Goal: Task Accomplishment & Management: Manage account settings

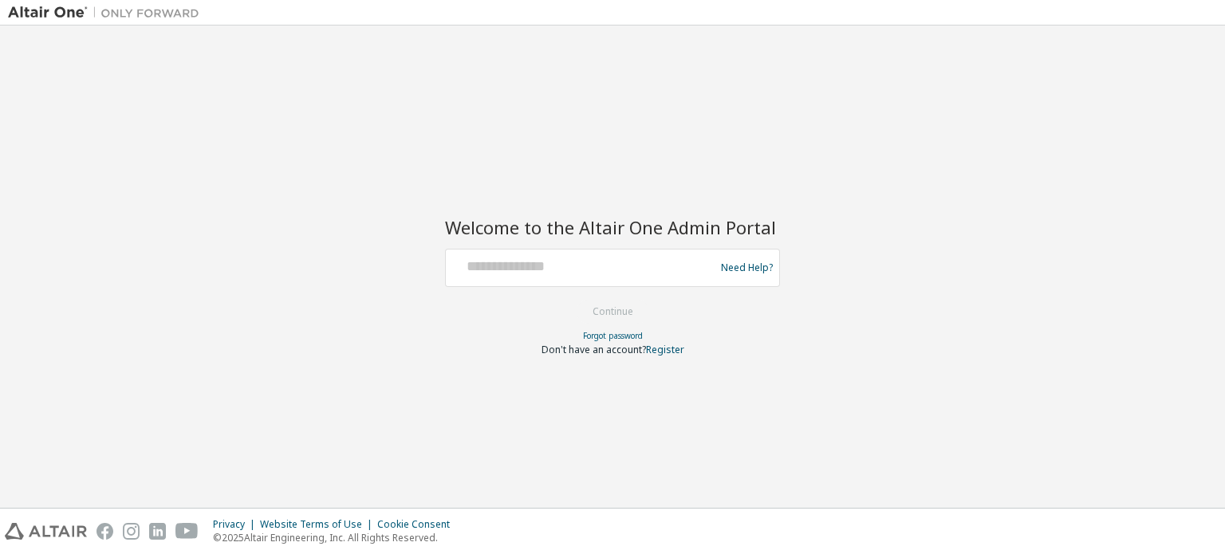
click at [488, 278] on div at bounding box center [582, 268] width 261 height 30
click at [537, 273] on input "text" at bounding box center [582, 264] width 261 height 23
type input "**********"
click at [625, 308] on button "Continue" at bounding box center [613, 312] width 74 height 24
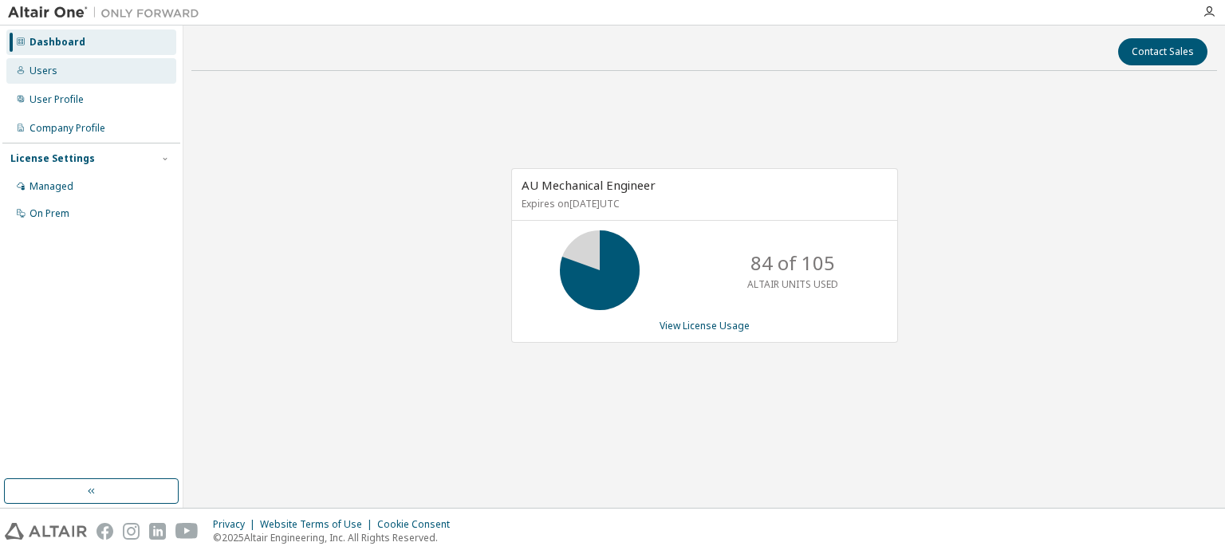
click at [53, 69] on div "Users" at bounding box center [44, 71] width 28 height 13
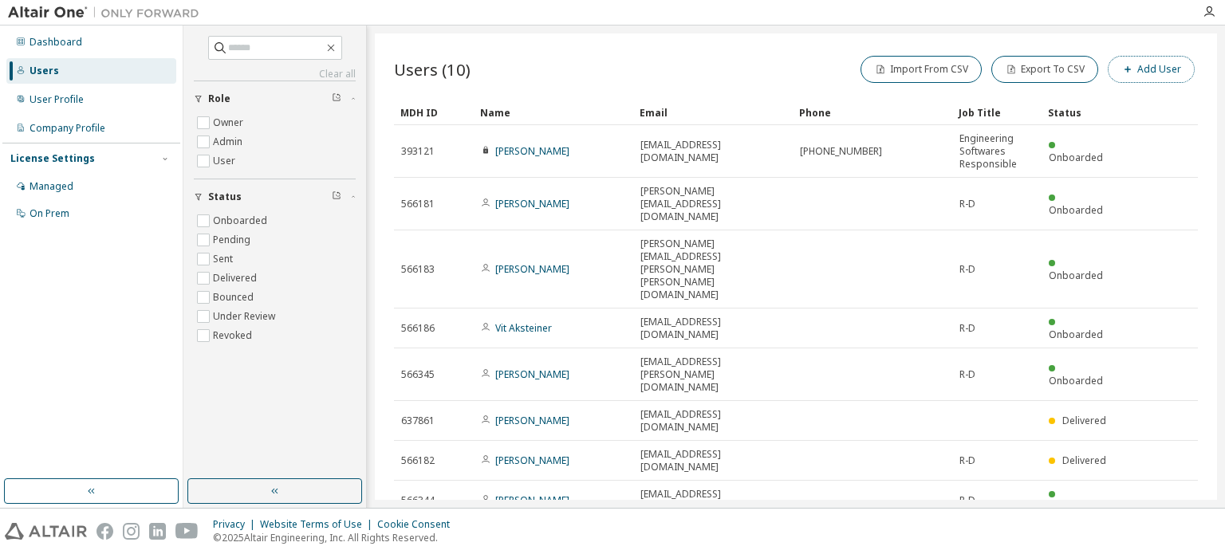
click at [1158, 76] on button "Add User" at bounding box center [1151, 69] width 87 height 27
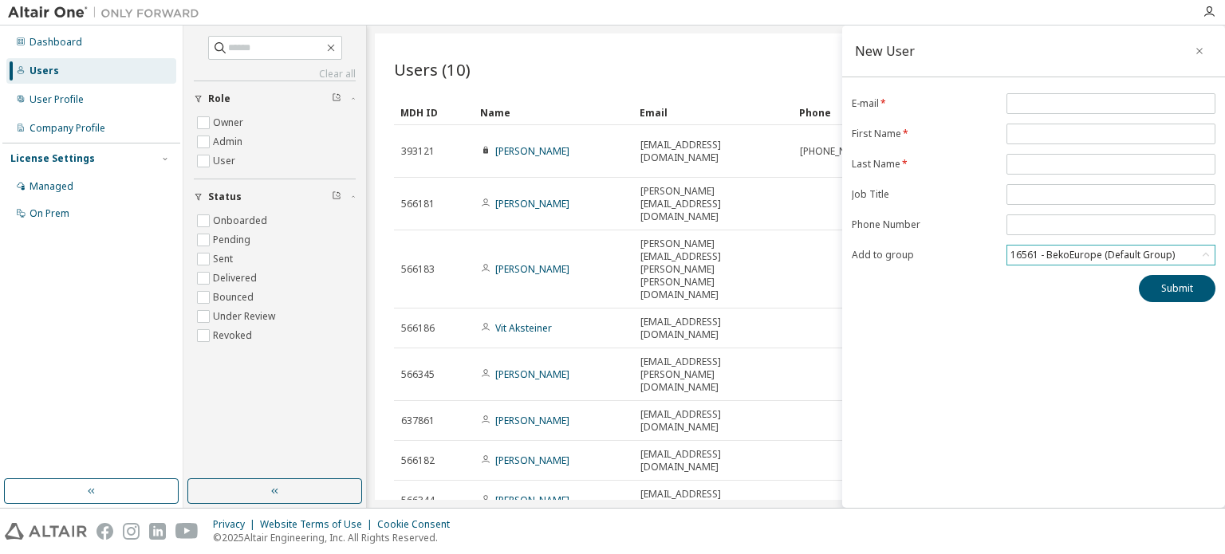
click at [1085, 251] on div "16561 - BekoEurope (Default Group)" at bounding box center [1092, 256] width 169 height 18
click at [937, 338] on div "New User E-mail * First Name * Last Name * Job Title Phone Number Add to group …" at bounding box center [1033, 267] width 383 height 483
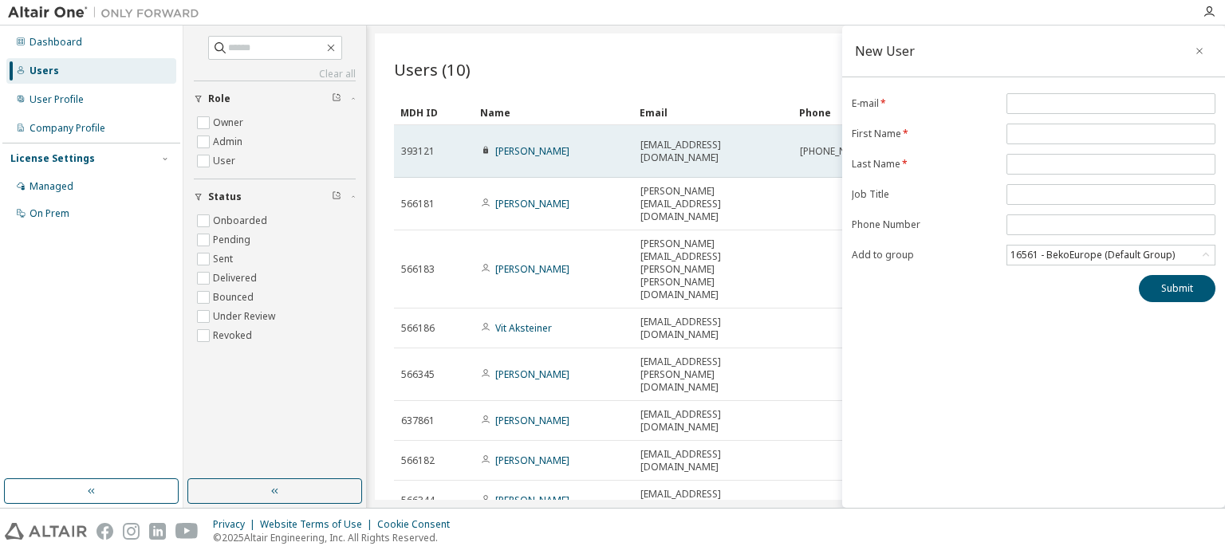
click at [412, 156] on span "393121" at bounding box center [418, 151] width 34 height 13
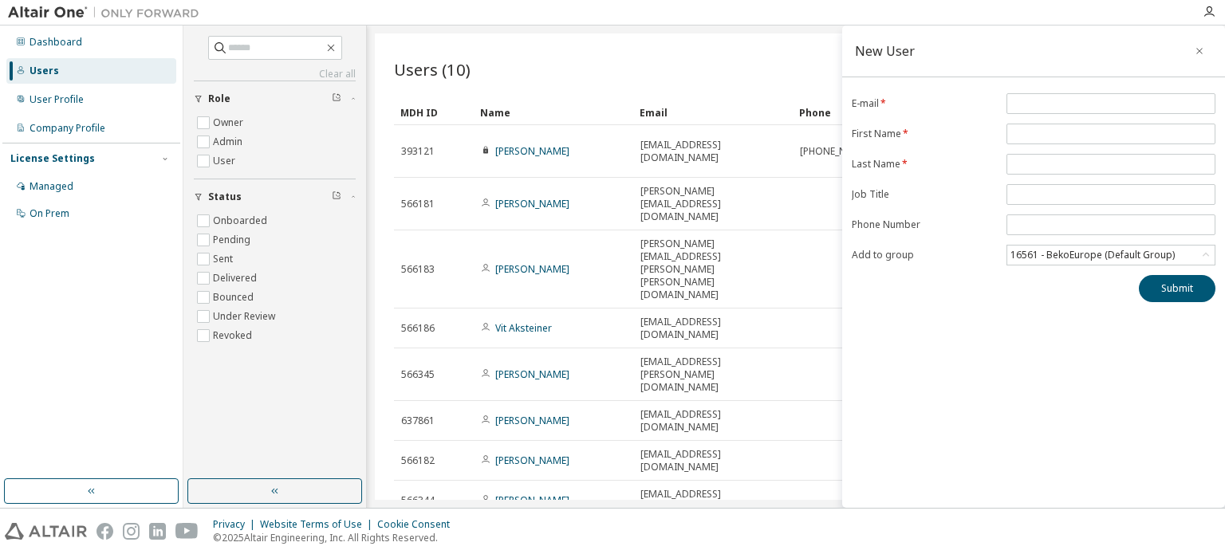
click at [698, 465] on div "Users (10) Import From CSV Export To CSV Add User Clear Load Save Save As Field…" at bounding box center [796, 267] width 842 height 467
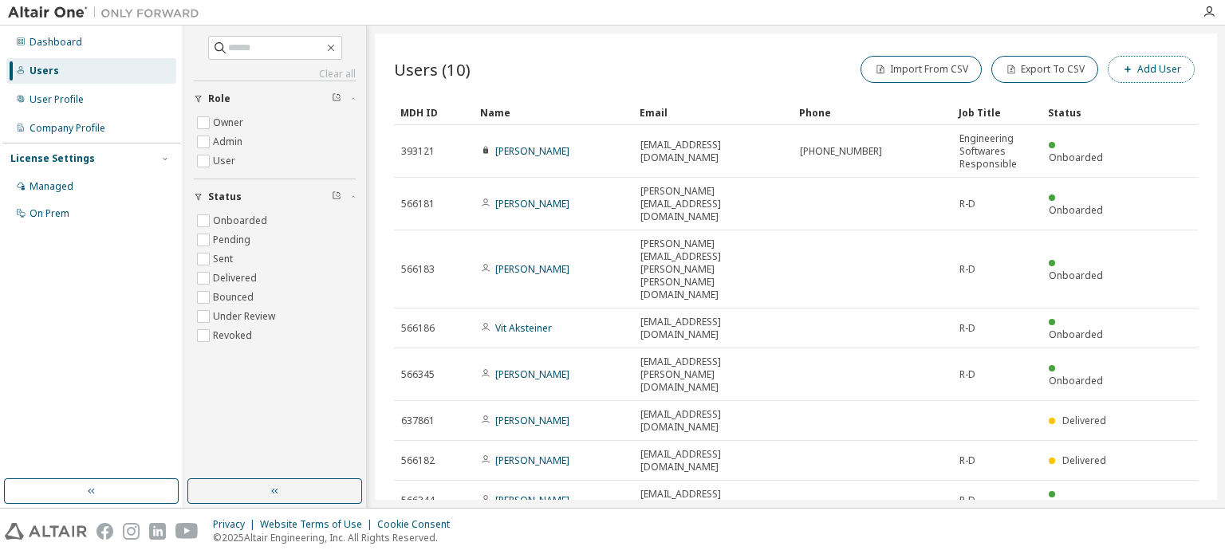
click at [1157, 77] on button "Add User" at bounding box center [1151, 69] width 87 height 27
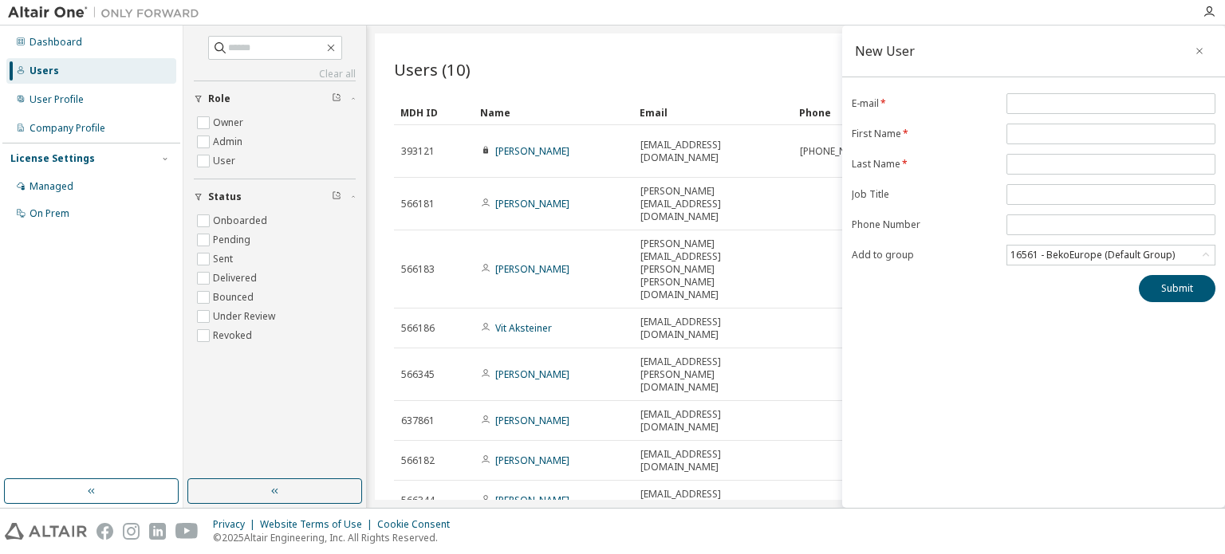
click at [712, 454] on div "Users (10) Import From CSV Export To CSV Add User Clear Load Save Save As Field…" at bounding box center [796, 267] width 842 height 467
click at [1050, 101] on input "email" at bounding box center [1111, 103] width 201 height 13
paste input "**********"
type input "**********"
click at [1028, 128] on input "text" at bounding box center [1111, 134] width 201 height 13
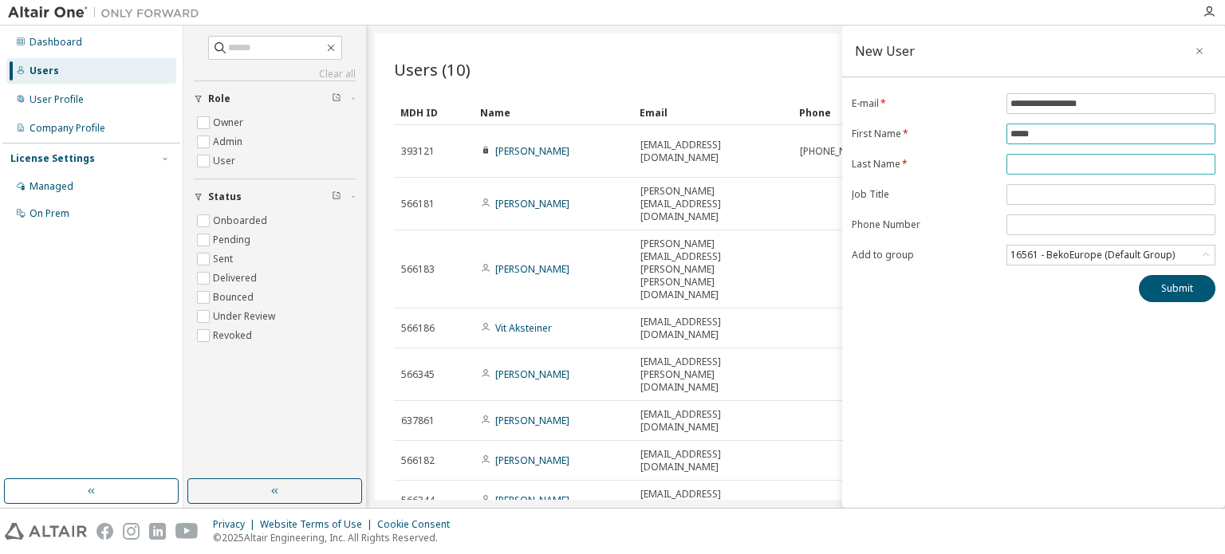
type input "*****"
click at [1054, 158] on input "text" at bounding box center [1111, 164] width 201 height 13
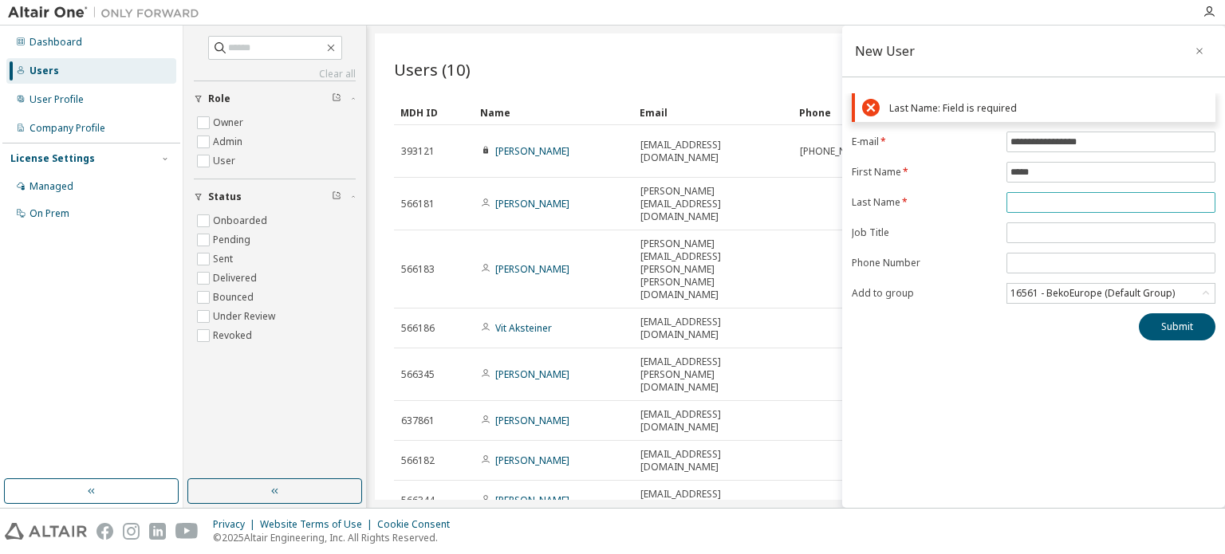
click at [1036, 202] on input "text" at bounding box center [1111, 202] width 201 height 13
paste input "**********"
type input "**********"
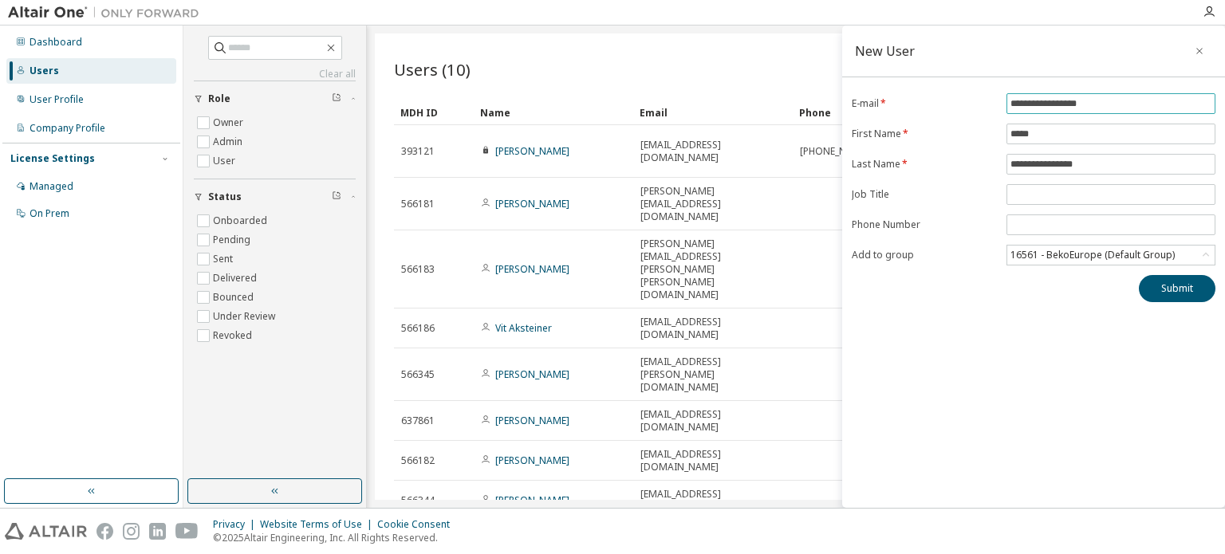
drag, startPoint x: 1130, startPoint y: 100, endPoint x: 949, endPoint y: 99, distance: 181.1
click at [949, 99] on form "**********" at bounding box center [1034, 179] width 364 height 172
paste input "**********"
type input "**********"
click at [1184, 284] on button "Submit" at bounding box center [1177, 288] width 77 height 27
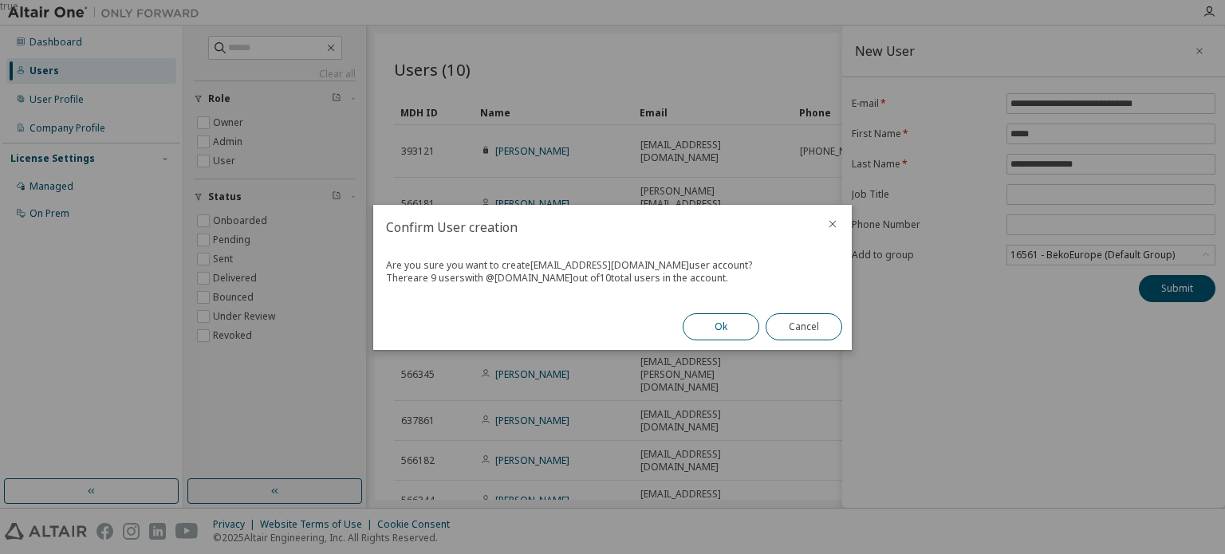
click at [727, 324] on button "Ok" at bounding box center [721, 327] width 77 height 27
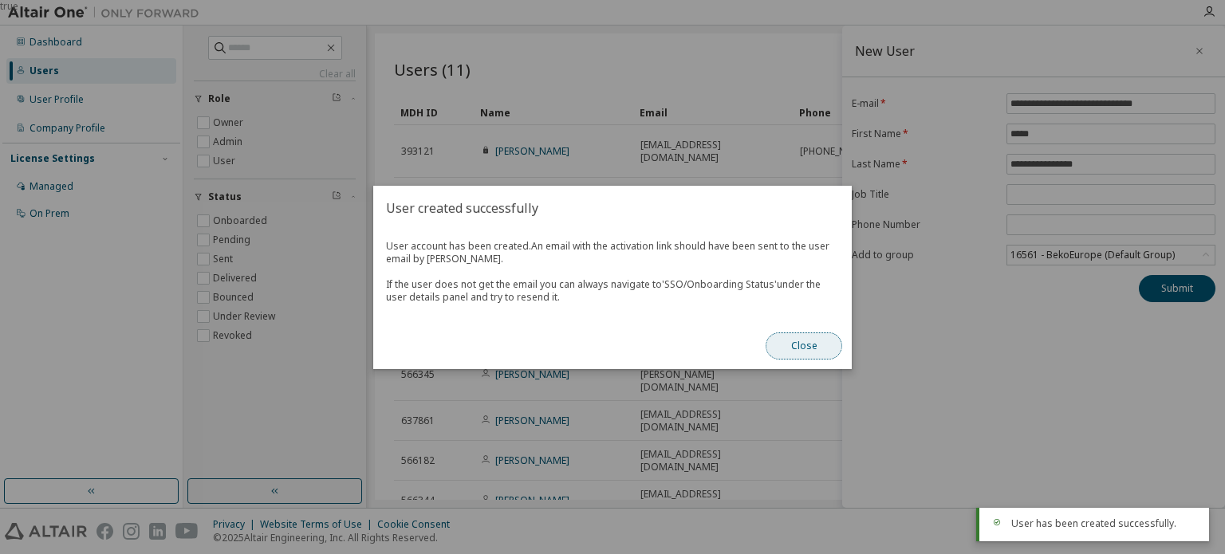
click at [800, 346] on button "Close" at bounding box center [804, 346] width 77 height 27
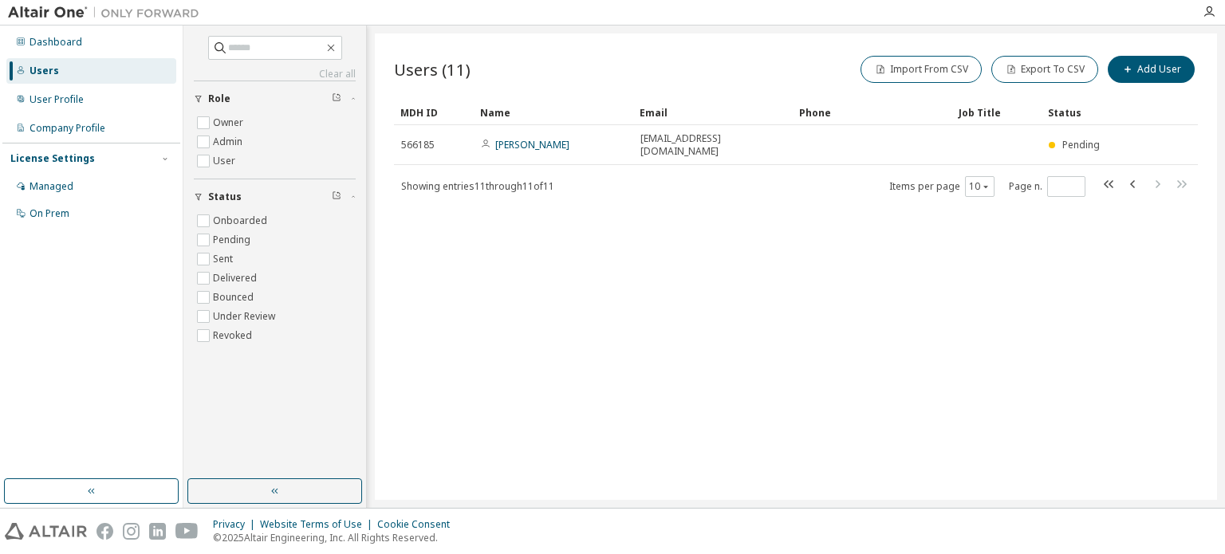
click at [748, 271] on div "Users (11) Import From CSV Export To CSV Add User Clear Load Save Save As Field…" at bounding box center [796, 267] width 842 height 467
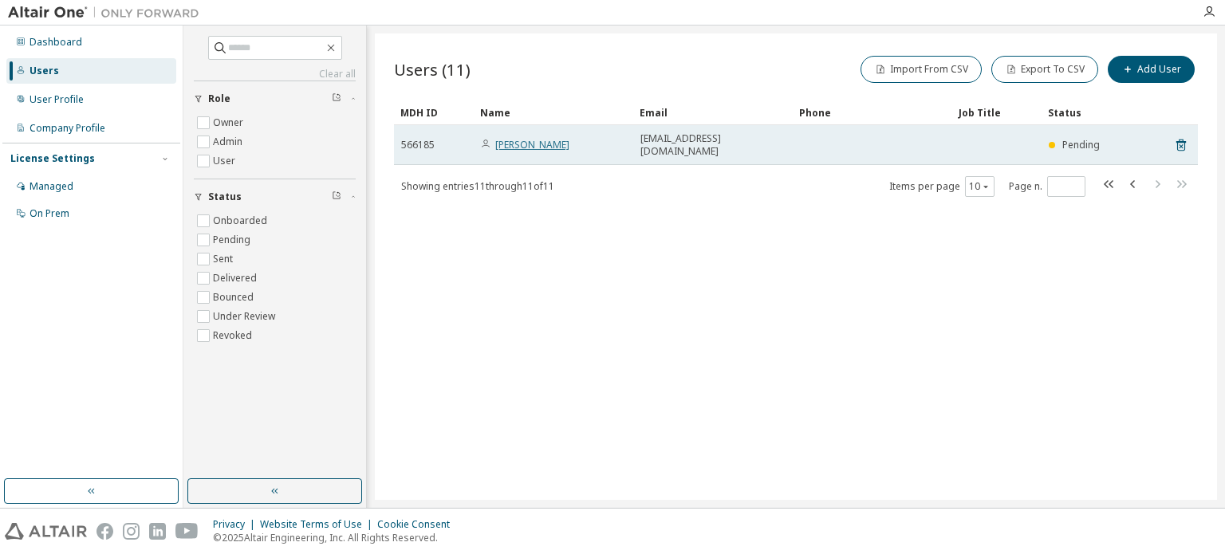
click at [535, 143] on link "[PERSON_NAME]" at bounding box center [532, 145] width 74 height 14
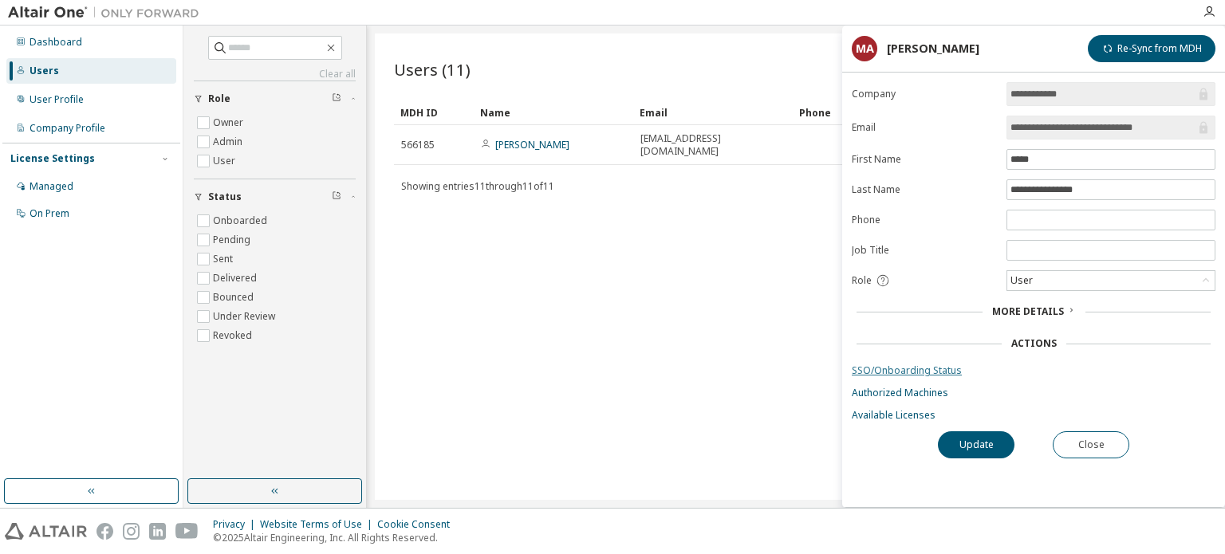
click at [886, 369] on link "SSO/Onboarding Status" at bounding box center [1034, 371] width 364 height 13
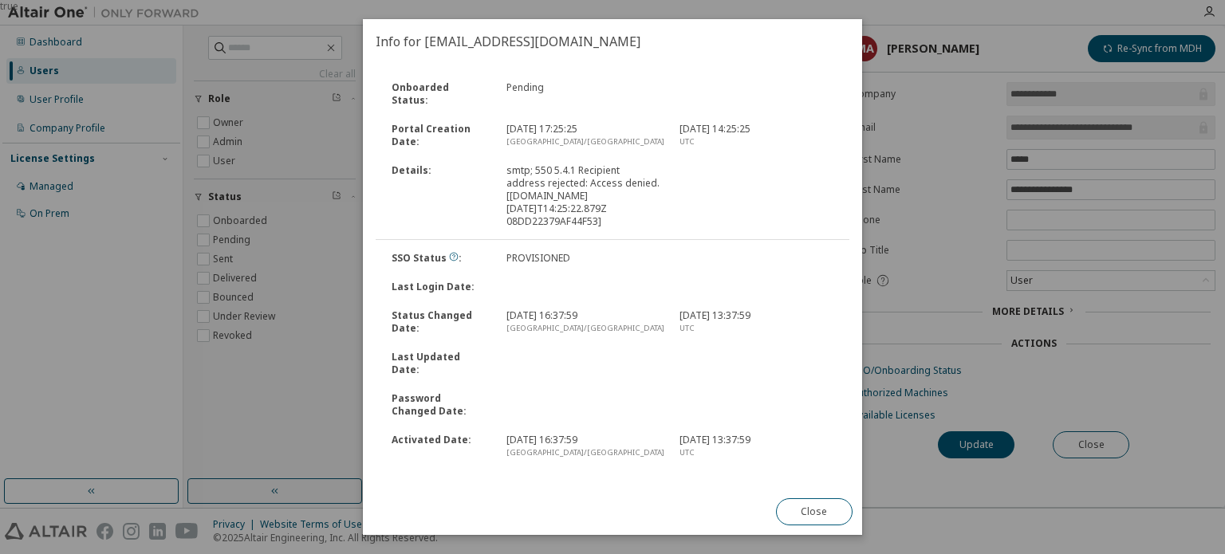
drag, startPoint x: 603, startPoint y: 209, endPoint x: 487, endPoint y: 168, distance: 122.6
click at [487, 168] on div "Details : smtp; 550 5.4.1 Recipient address rejected: Access denied. [AMS0EPF00…" at bounding box center [612, 196] width 477 height 80
click at [629, 211] on div "smtp; 550 5.4.1 Recipient address rejected: Access denied. [AMS0EPF000001A9.eur…" at bounding box center [584, 196] width 173 height 64
drag, startPoint x: 507, startPoint y: 117, endPoint x: 585, endPoint y: 117, distance: 77.4
click at [585, 123] on div "26 Dec 2024, 17:25:25 Europe/Istanbul" at bounding box center [584, 136] width 173 height 26
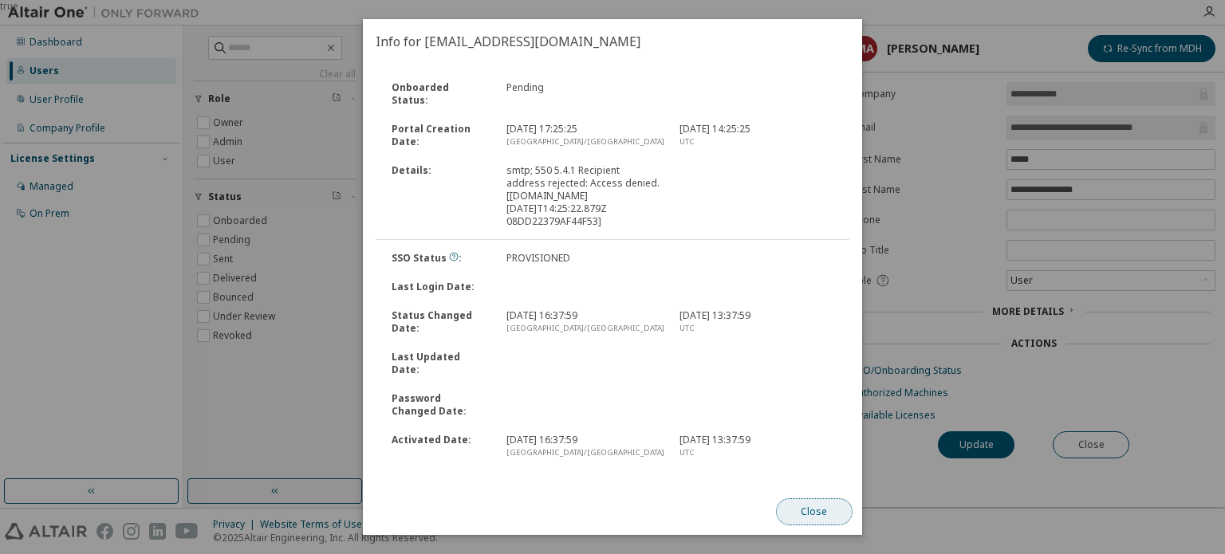
click at [811, 507] on button "Close" at bounding box center [814, 512] width 77 height 27
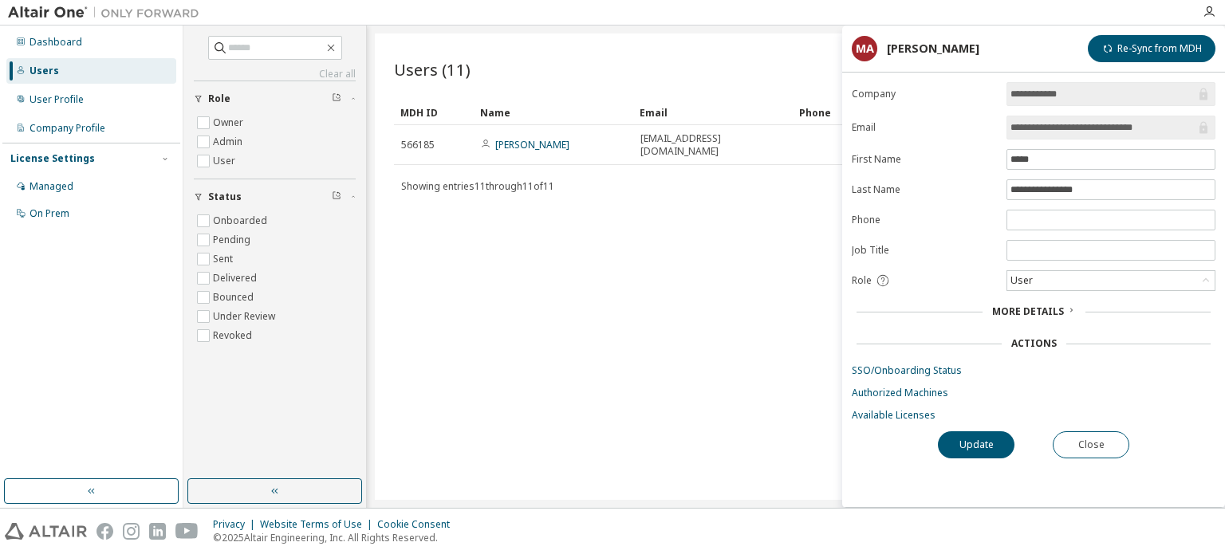
click at [666, 408] on div "Users (11) Import From CSV Export To CSV Add User Clear Load Save Save As Field…" at bounding box center [796, 267] width 842 height 467
click at [981, 440] on button "Update" at bounding box center [976, 445] width 77 height 27
click at [896, 371] on link "SSO/Onboarding Status" at bounding box center [1034, 371] width 364 height 13
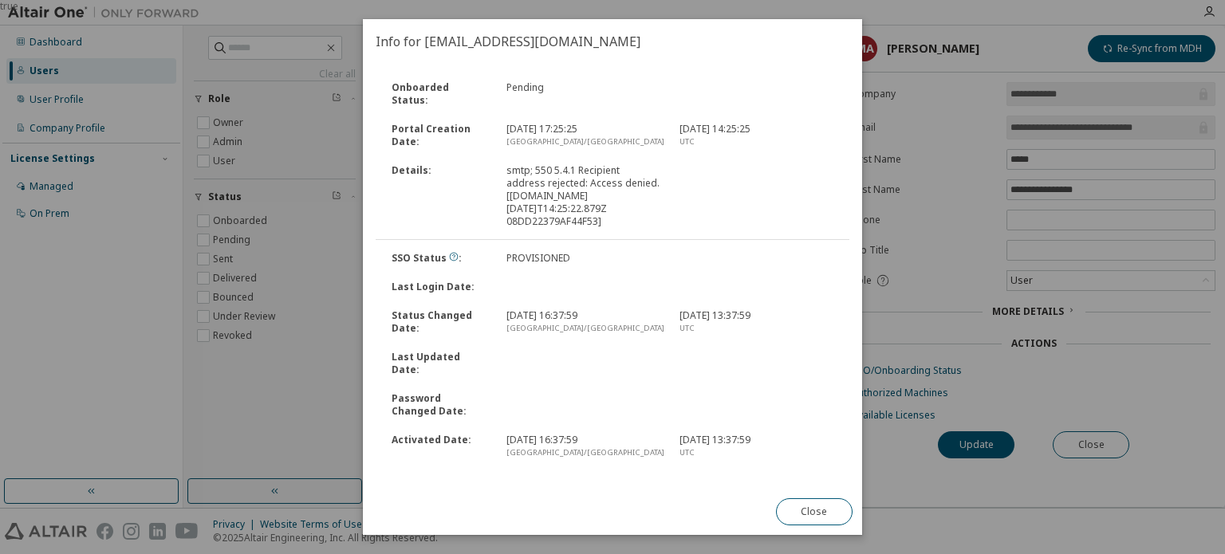
click at [620, 350] on div "Last Updated Date :" at bounding box center [612, 363] width 477 height 41
click at [827, 512] on button "Close" at bounding box center [814, 512] width 77 height 27
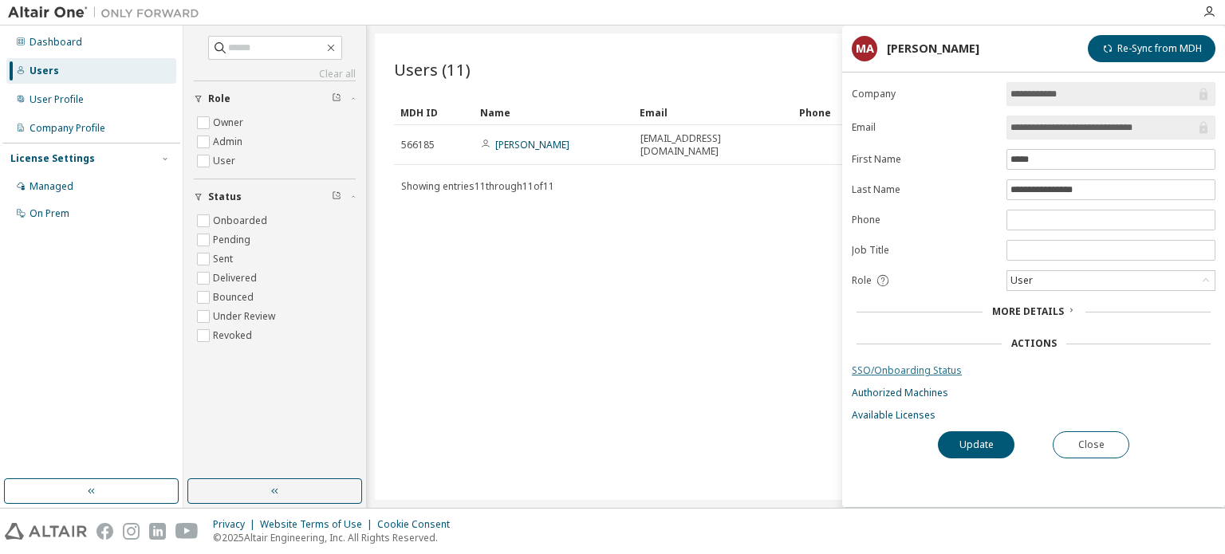
click at [894, 365] on link "SSO/Onboarding Status" at bounding box center [1034, 371] width 364 height 13
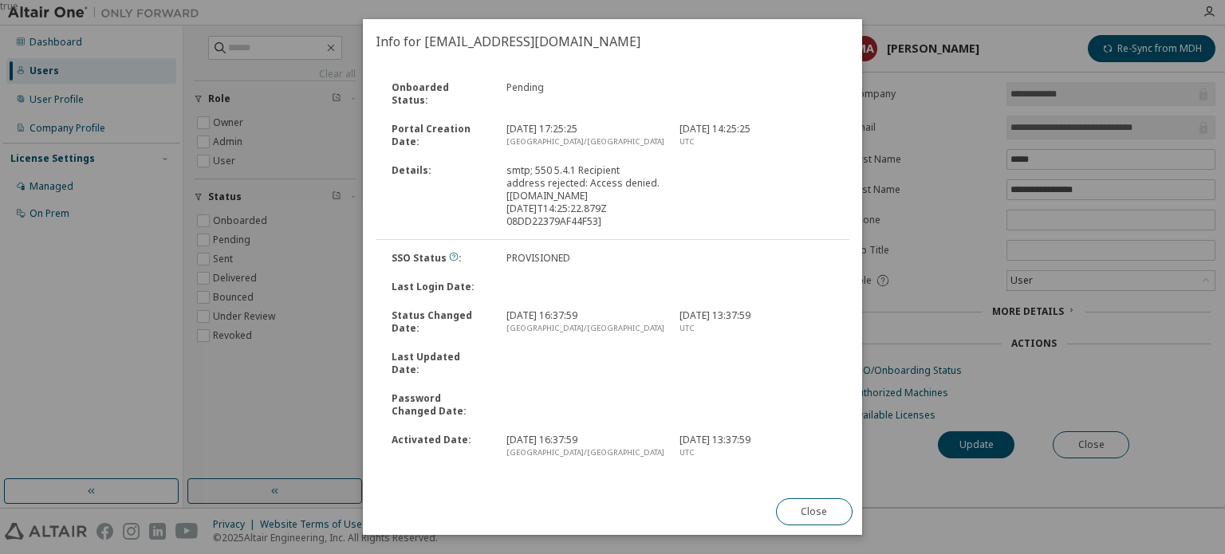
click at [803, 526] on div "Close" at bounding box center [815, 512] width 96 height 46
click at [799, 526] on div "Close" at bounding box center [815, 512] width 96 height 46
click at [805, 521] on button "Close" at bounding box center [814, 512] width 77 height 27
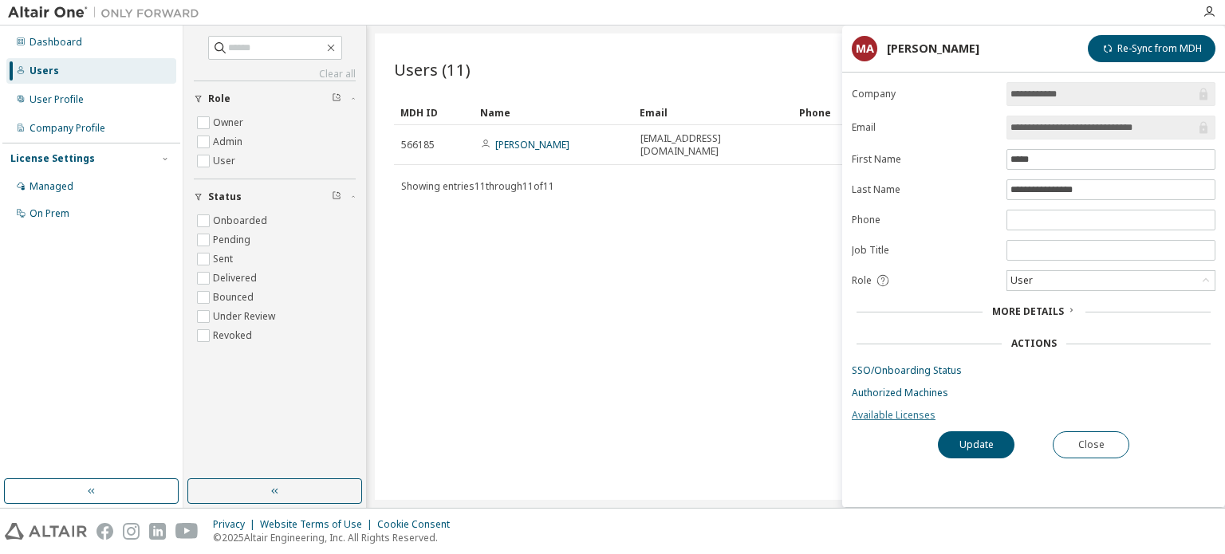
click at [874, 416] on link "Available Licenses" at bounding box center [1034, 415] width 364 height 13
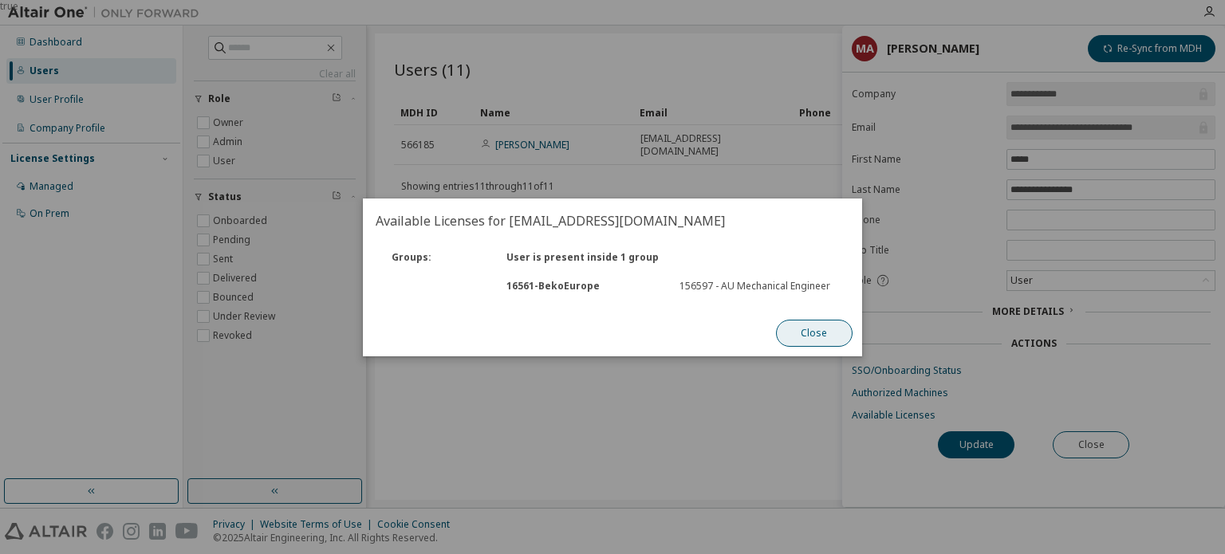
click at [830, 328] on button "Close" at bounding box center [814, 333] width 77 height 27
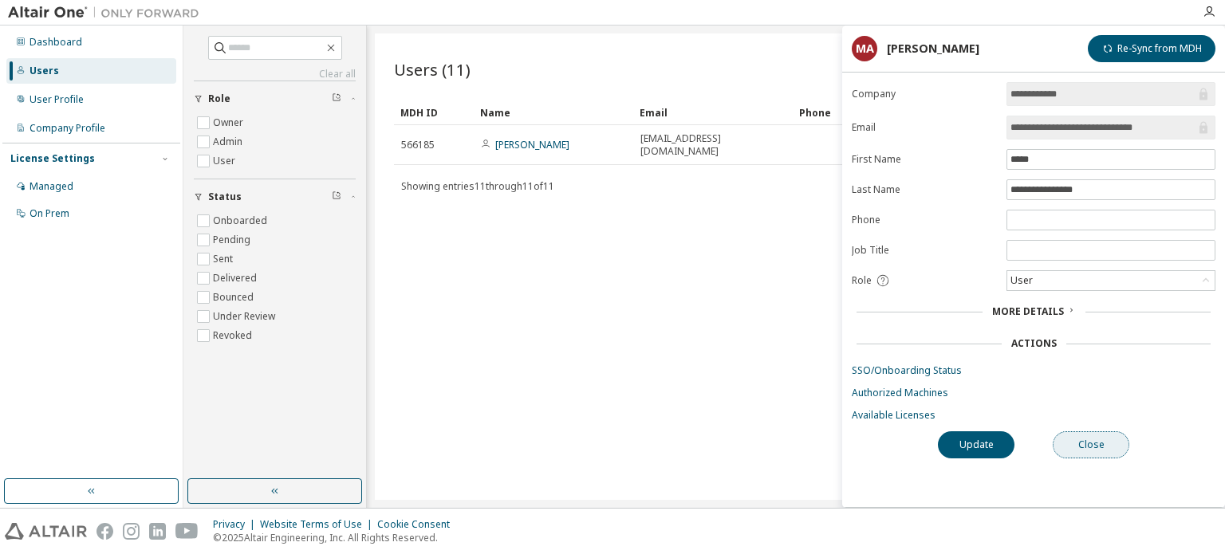
click at [1111, 438] on button "Close" at bounding box center [1091, 445] width 77 height 27
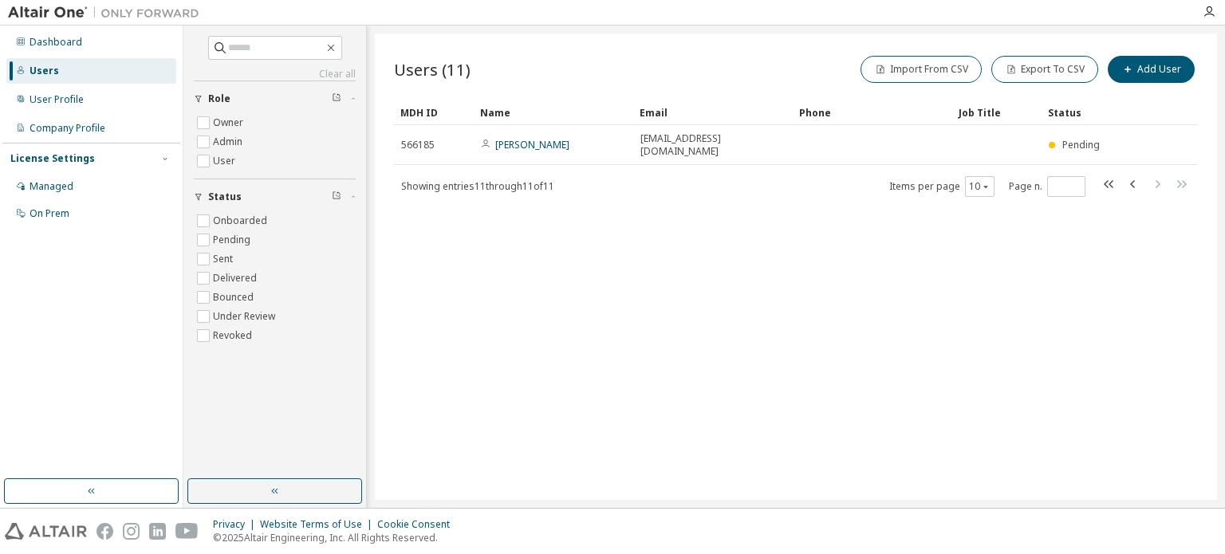
click at [866, 282] on div "Users (11) Import From CSV Export To CSV Add User Clear Load Save Save As Field…" at bounding box center [796, 267] width 842 height 467
click at [34, 68] on div "Users" at bounding box center [45, 71] width 30 height 13
click at [1136, 175] on icon "button" at bounding box center [1133, 184] width 19 height 19
type input "*"
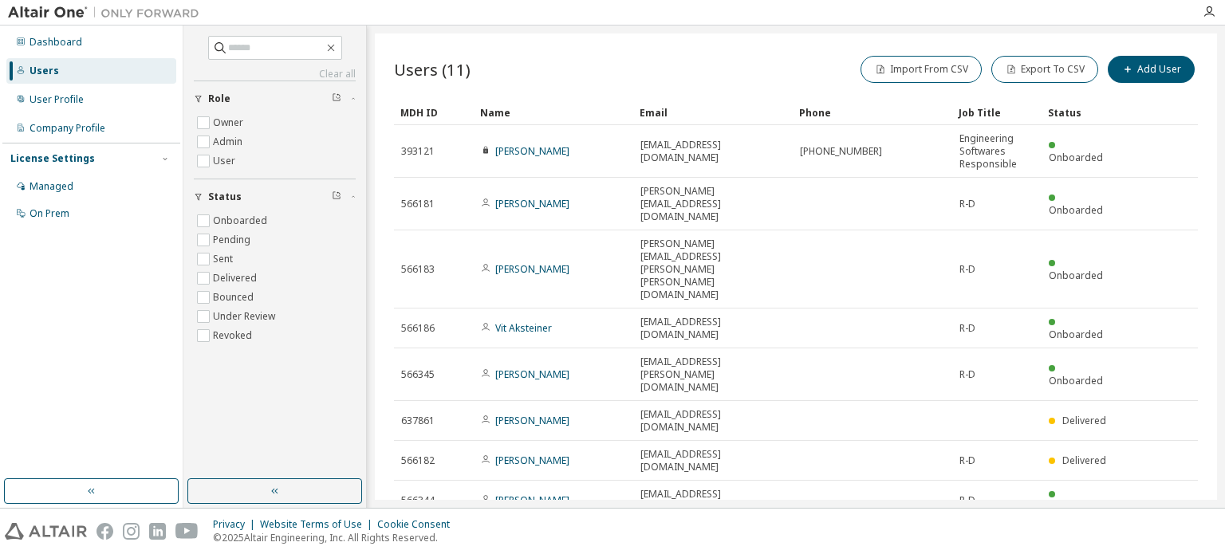
click at [510, 553] on link "[PERSON_NAME]" at bounding box center [532, 560] width 74 height 14
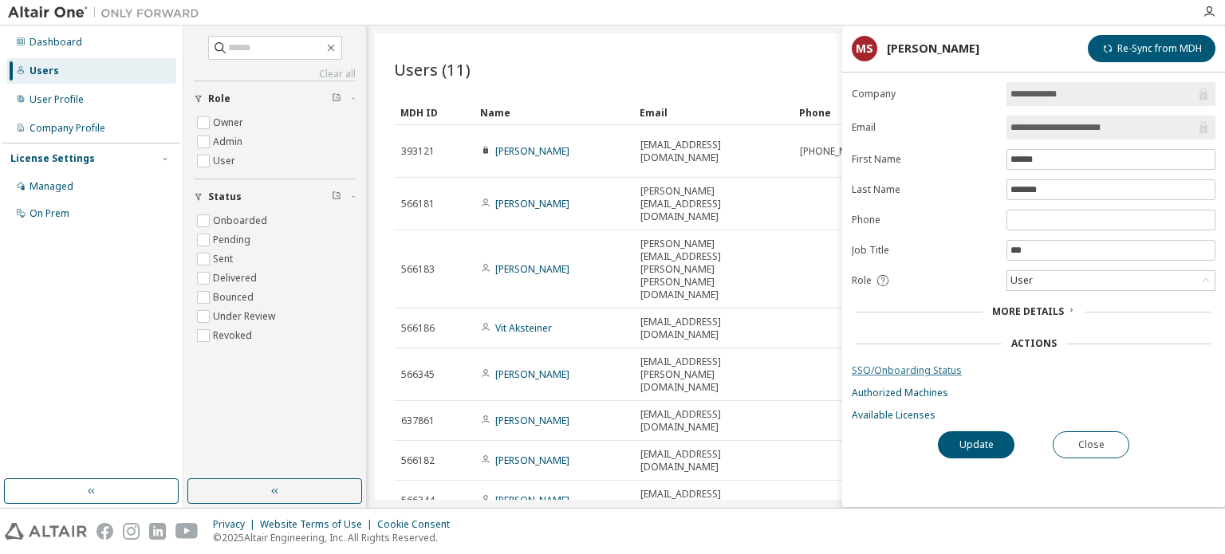
click at [888, 373] on link "SSO/Onboarding Status" at bounding box center [1034, 371] width 364 height 13
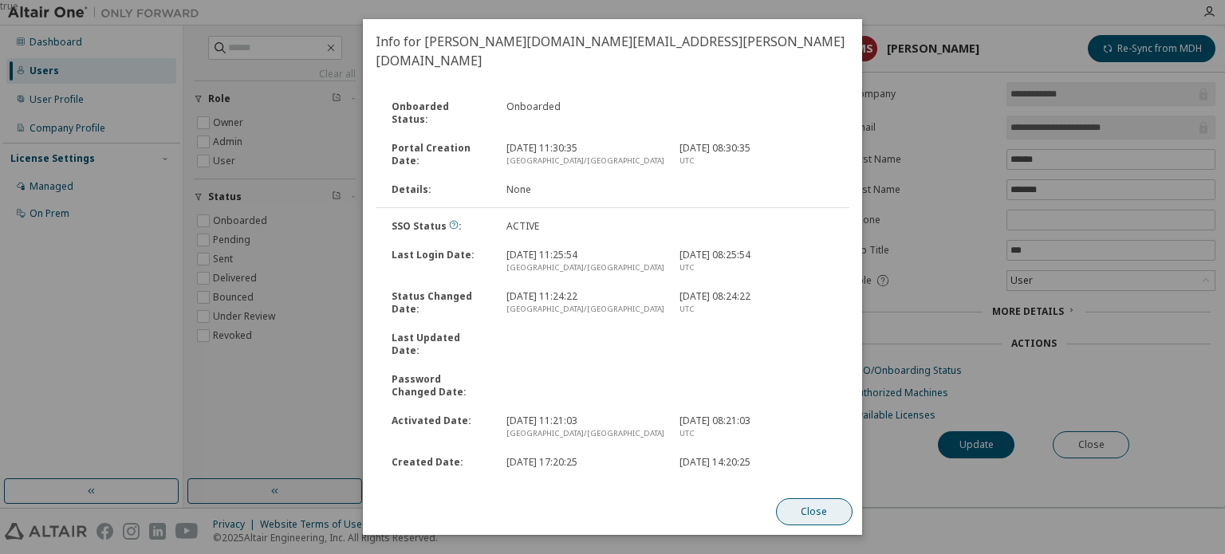
click at [819, 512] on button "Close" at bounding box center [814, 512] width 77 height 27
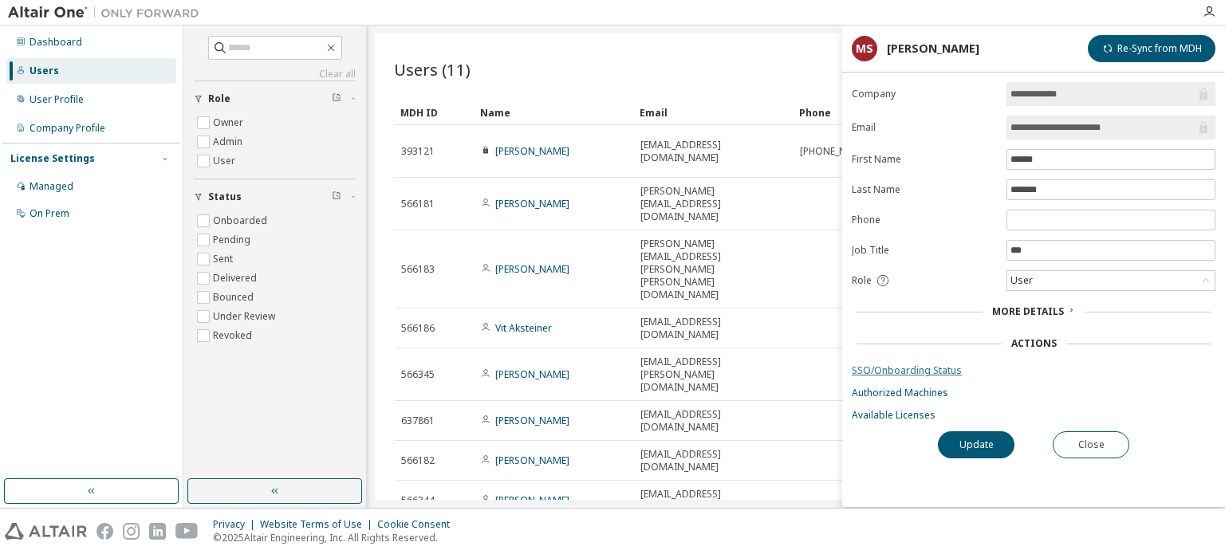
click at [900, 370] on link "SSO/Onboarding Status" at bounding box center [1034, 371] width 364 height 13
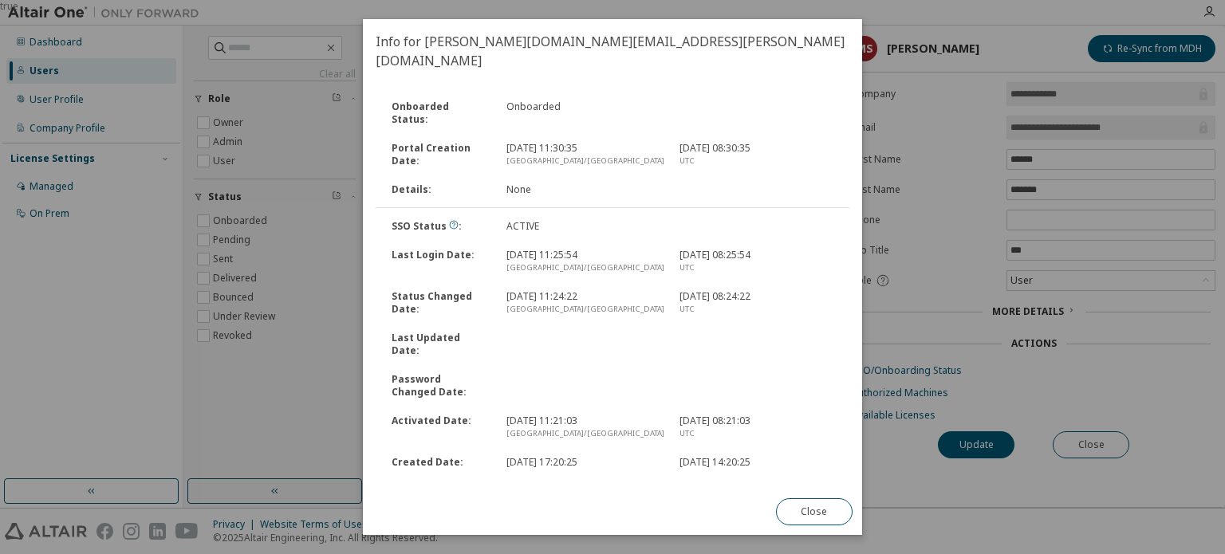
click at [595, 212] on div "SSO Status : ACTIVE" at bounding box center [612, 226] width 477 height 29
click at [450, 220] on icon at bounding box center [454, 225] width 10 height 10
drag, startPoint x: 737, startPoint y: 509, endPoint x: 748, endPoint y: 511, distance: 11.3
click at [737, 509] on div "Info for [PERSON_NAME][DOMAIN_NAME][EMAIL_ADDRESS][PERSON_NAME][DOMAIN_NAME] On…" at bounding box center [612, 277] width 499 height 516
click at [792, 513] on button "Close" at bounding box center [814, 512] width 77 height 27
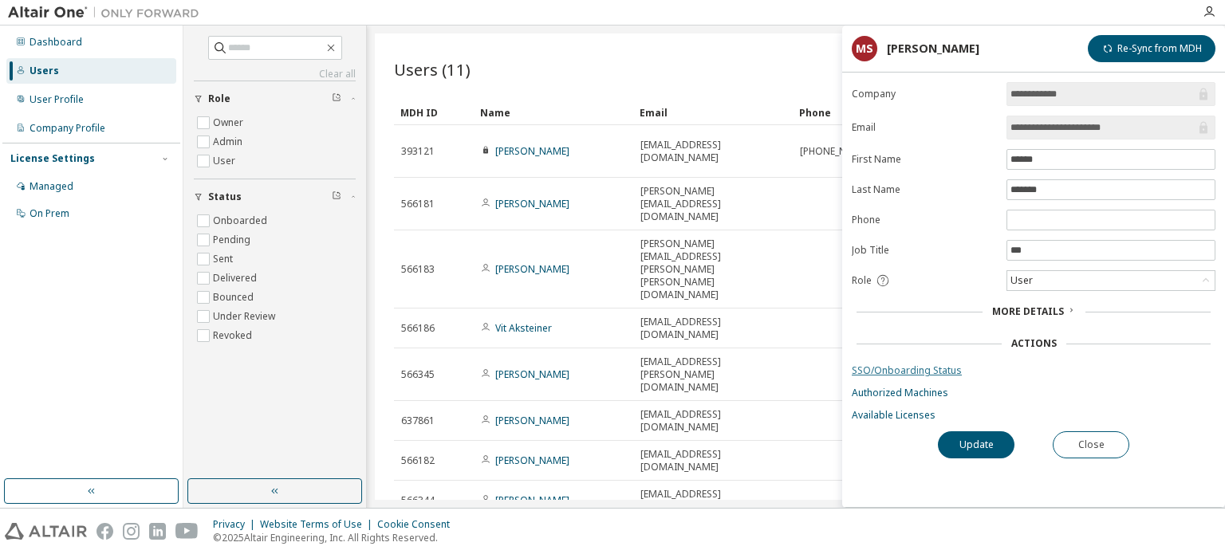
click at [886, 369] on link "SSO/Onboarding Status" at bounding box center [1034, 371] width 364 height 13
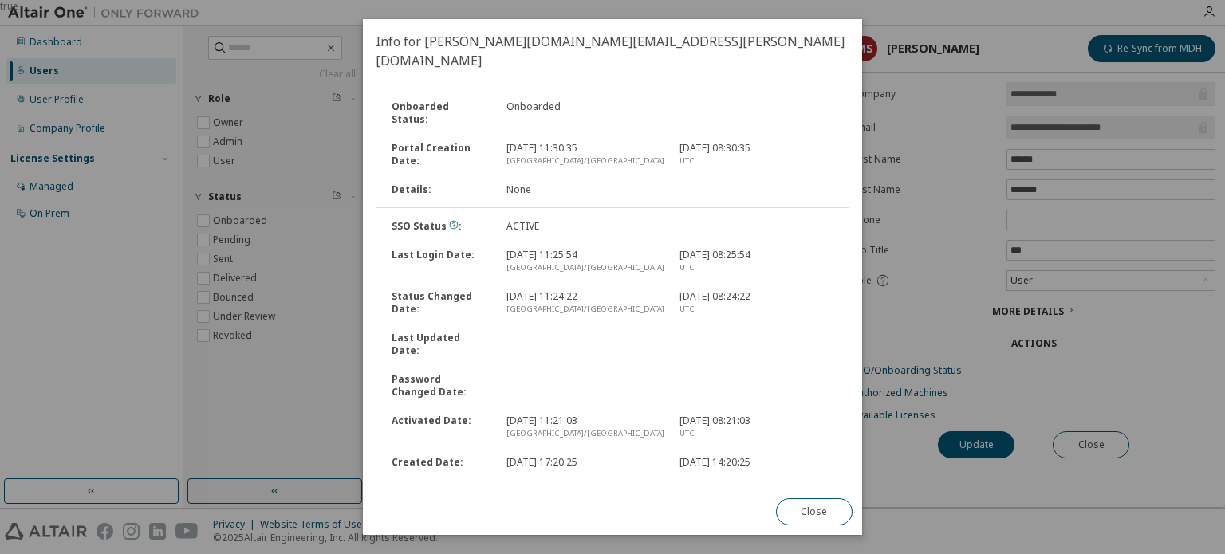
click at [408, 507] on link "Reset Password" at bounding box center [413, 514] width 74 height 14
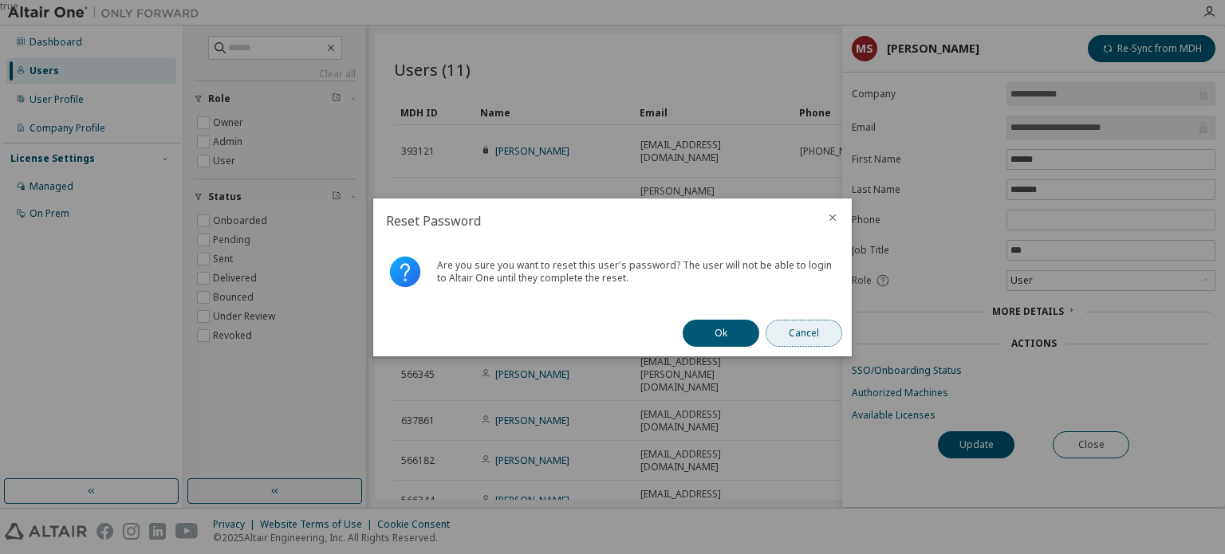
click at [826, 330] on button "Cancel" at bounding box center [804, 333] width 77 height 27
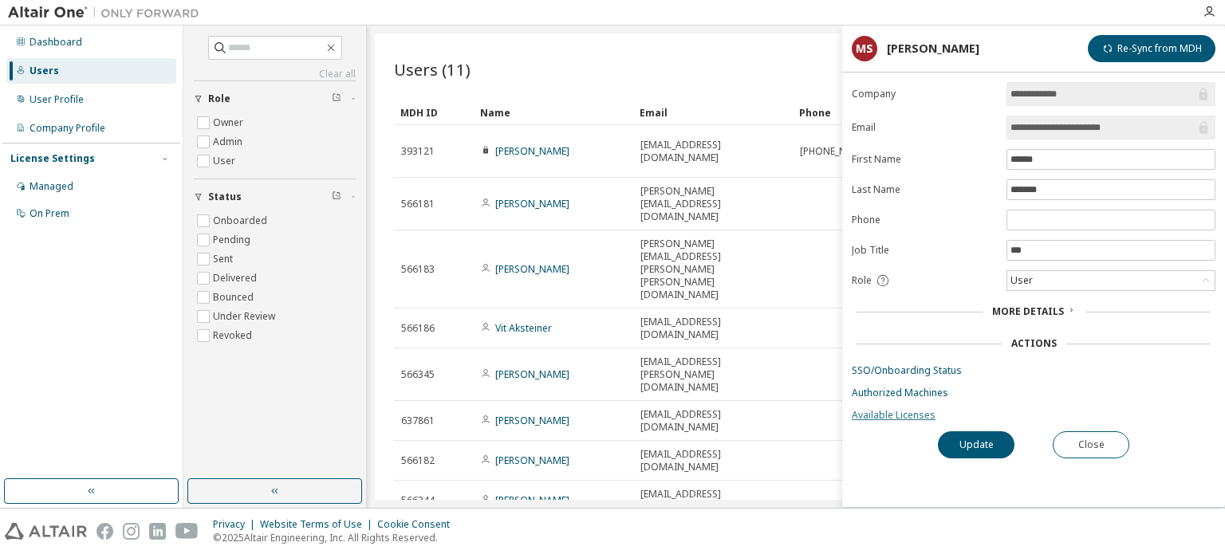
click at [876, 414] on link "Available Licenses" at bounding box center [1034, 415] width 364 height 13
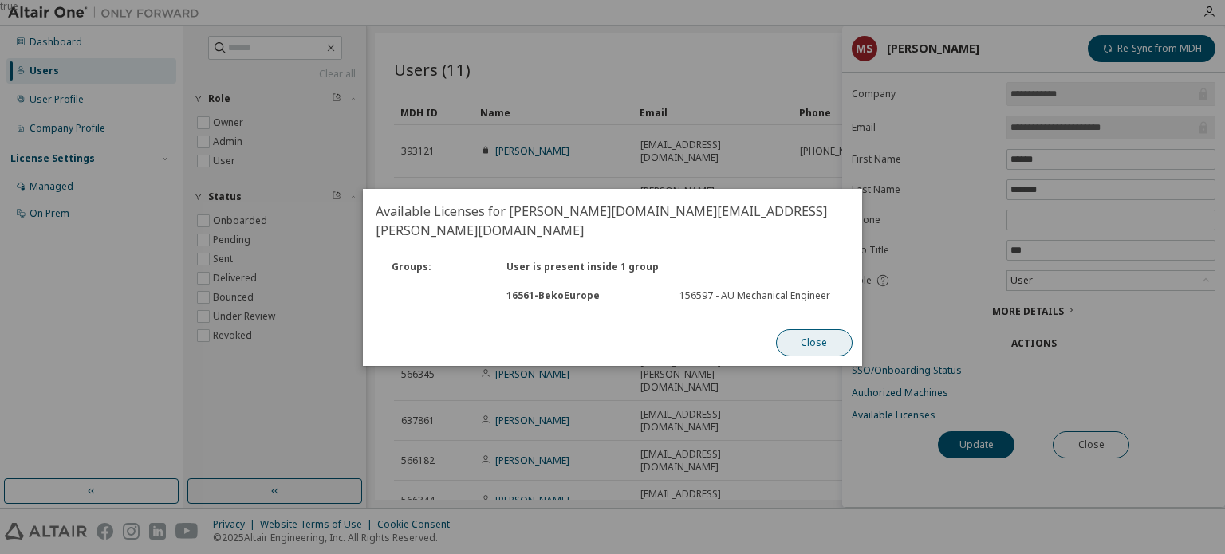
click at [807, 333] on button "Close" at bounding box center [814, 342] width 77 height 27
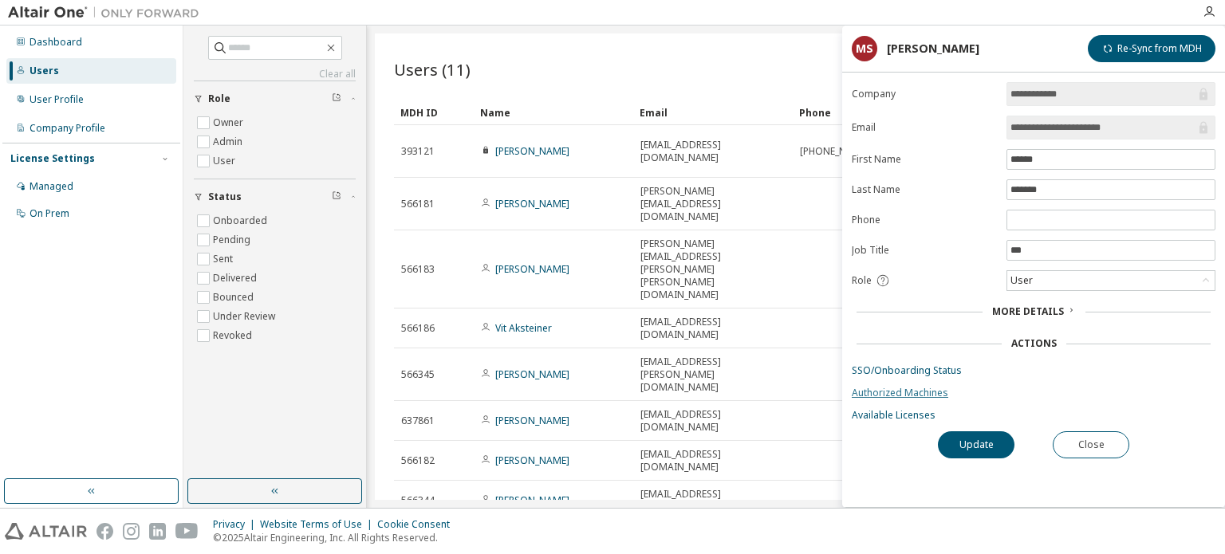
click at [875, 389] on link "Authorized Machines" at bounding box center [1034, 393] width 364 height 13
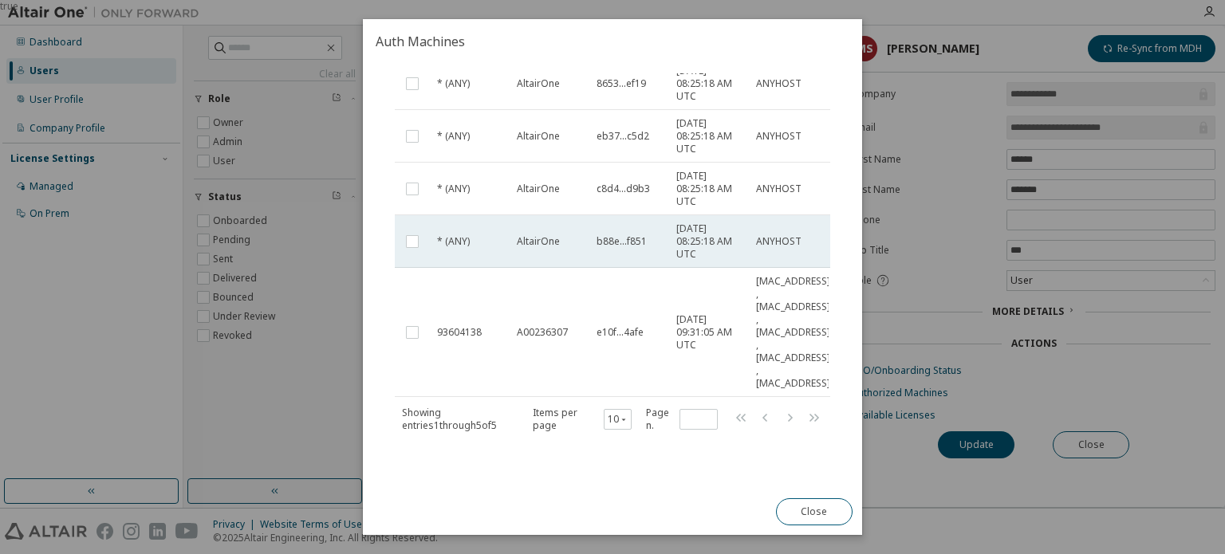
scroll to position [123, 0]
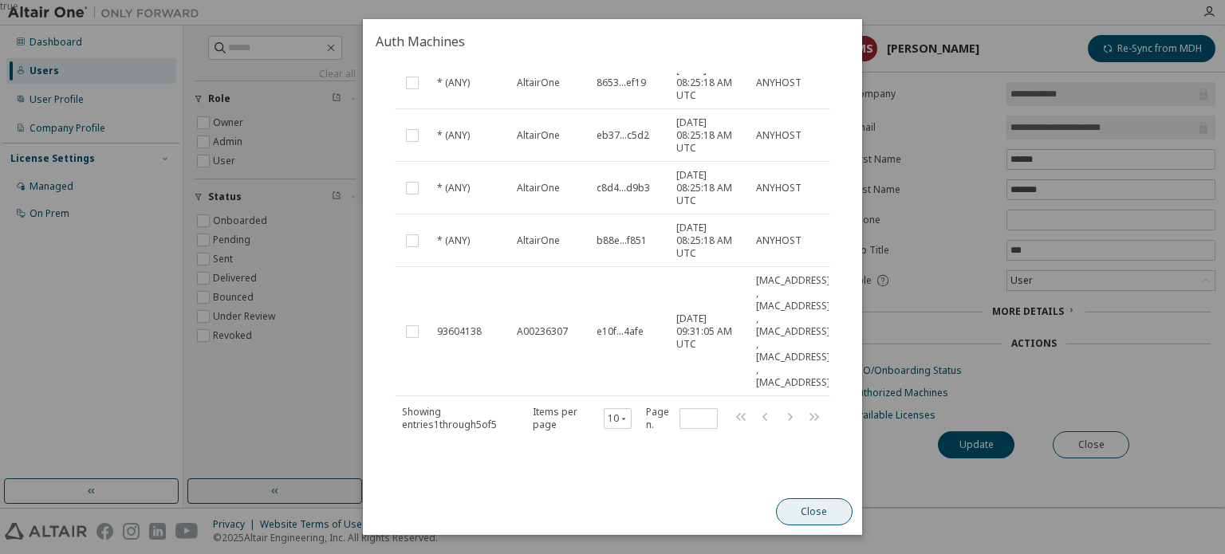
click at [804, 511] on button "Close" at bounding box center [814, 512] width 77 height 27
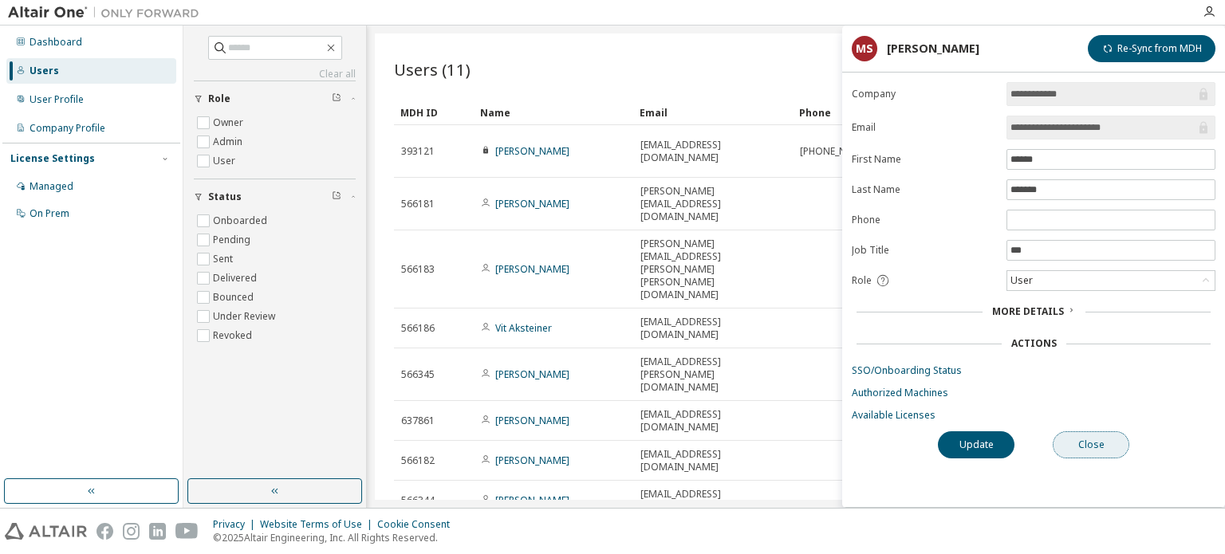
click at [1096, 451] on button "Close" at bounding box center [1091, 445] width 77 height 27
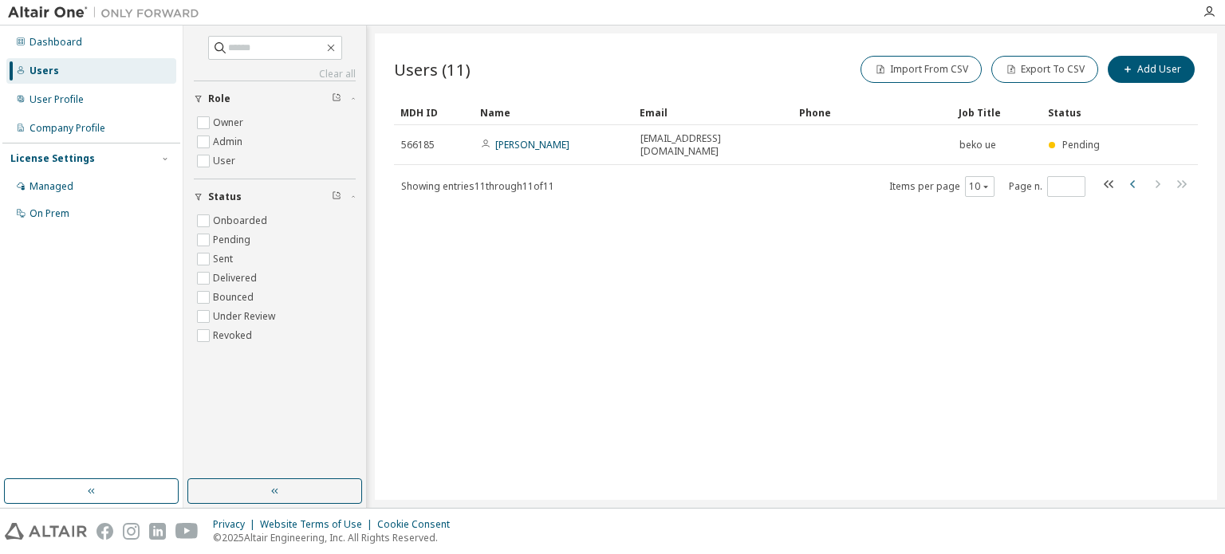
click at [1128, 175] on icon "button" at bounding box center [1133, 184] width 19 height 19
type input "*"
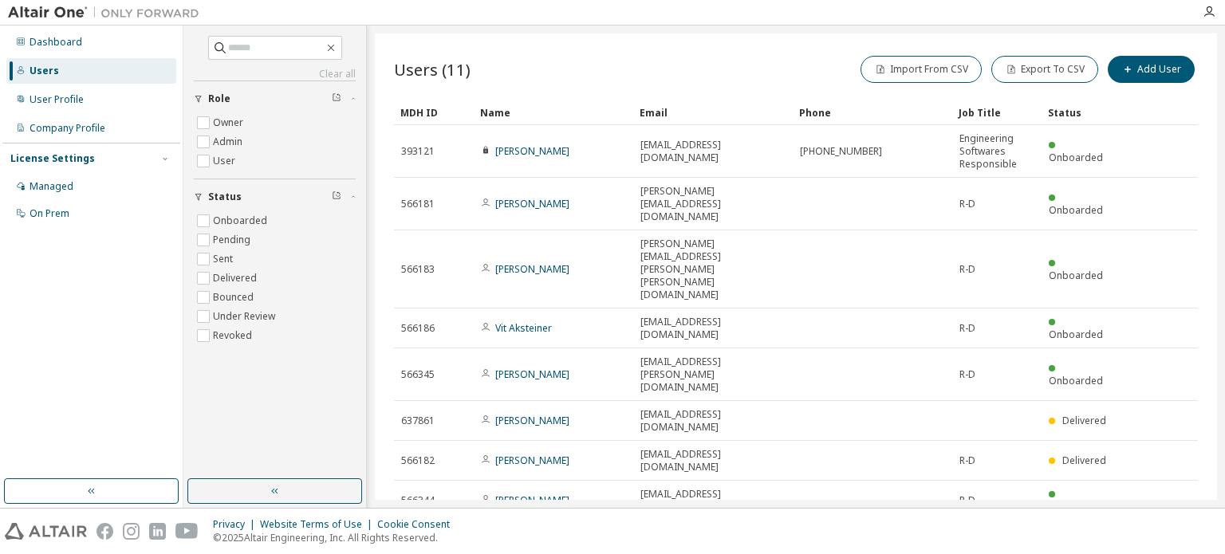
click at [531, 553] on link "[PERSON_NAME]" at bounding box center [532, 560] width 74 height 14
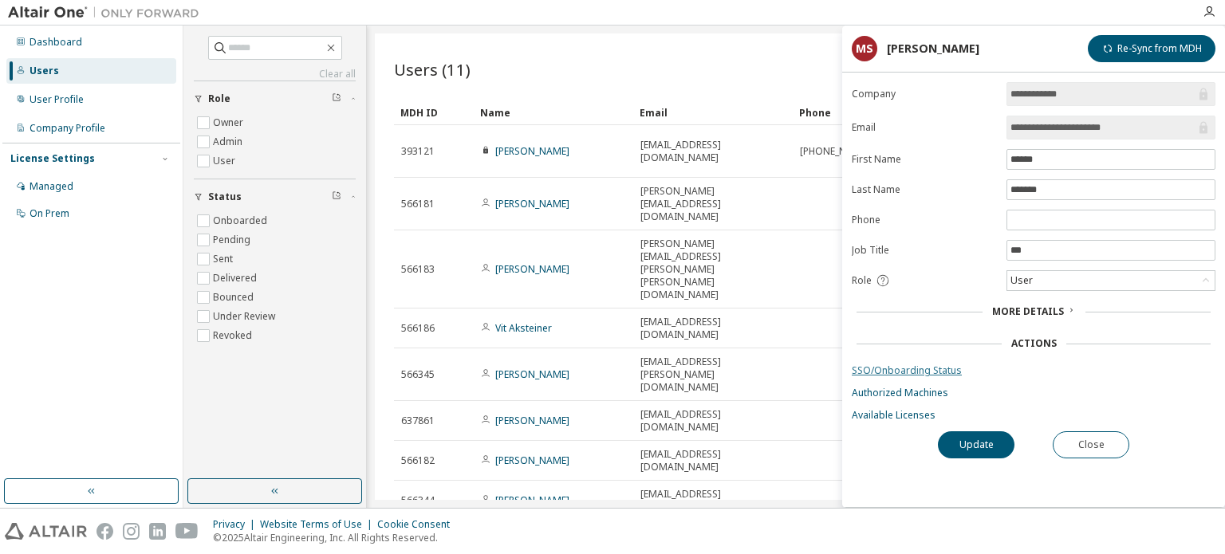
click at [925, 368] on link "SSO/Onboarding Status" at bounding box center [1034, 371] width 364 height 13
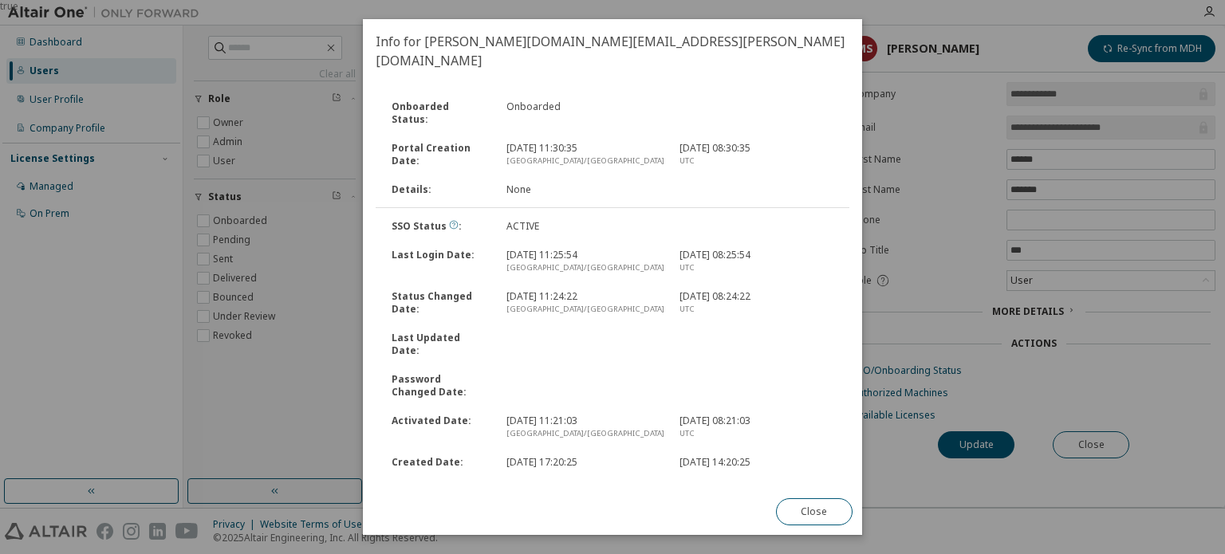
click at [450, 221] on icon at bounding box center [454, 225] width 9 height 9
click at [831, 513] on button "Close" at bounding box center [814, 512] width 77 height 27
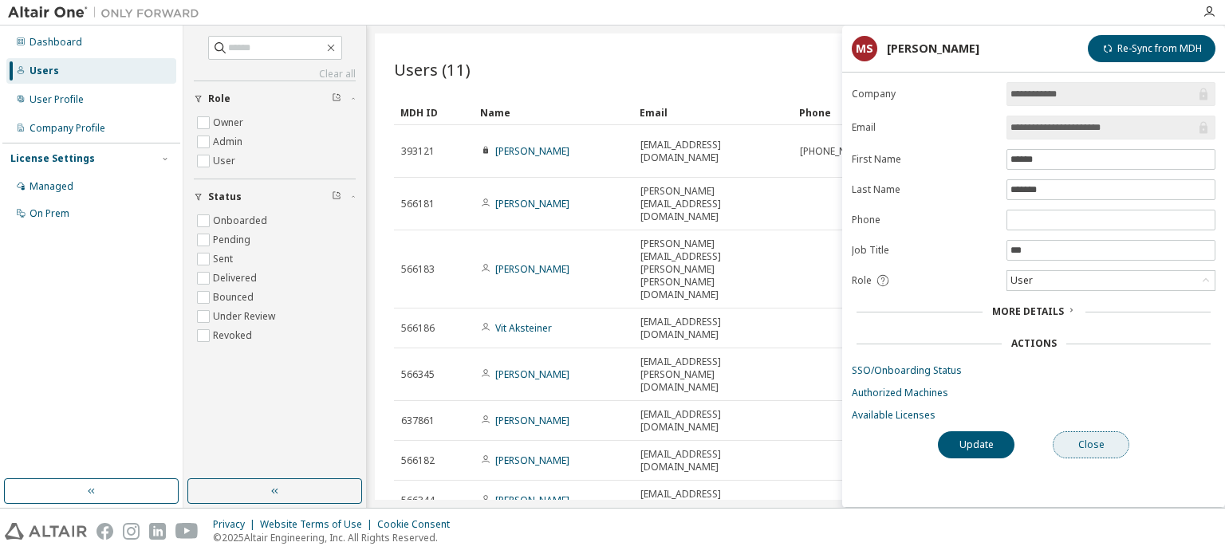
click at [1123, 436] on button "Close" at bounding box center [1091, 445] width 77 height 27
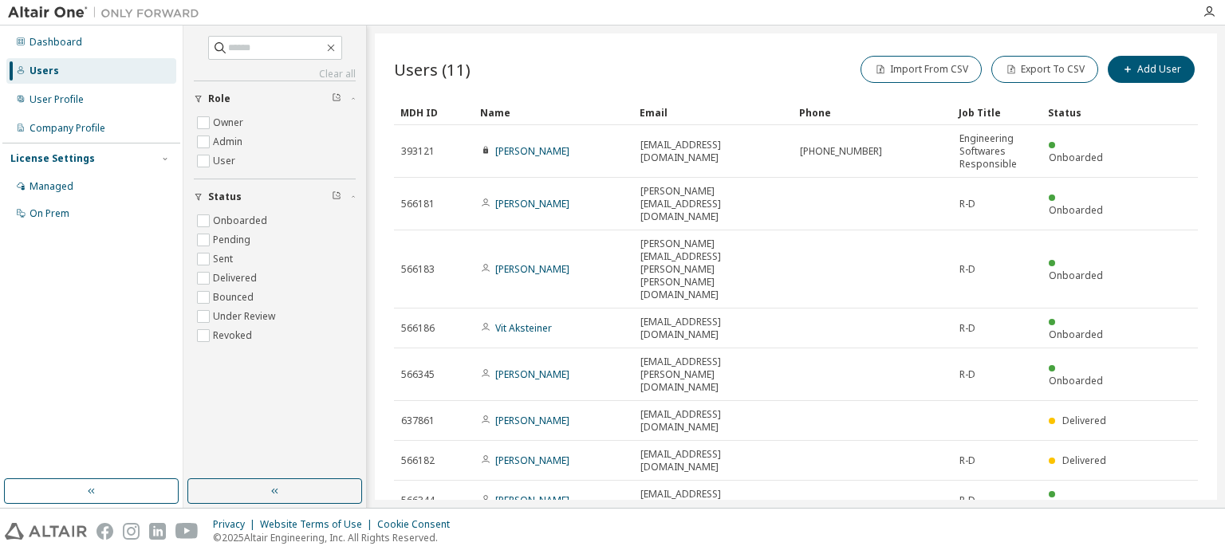
click at [517, 553] on link "[PERSON_NAME]" at bounding box center [532, 560] width 74 height 14
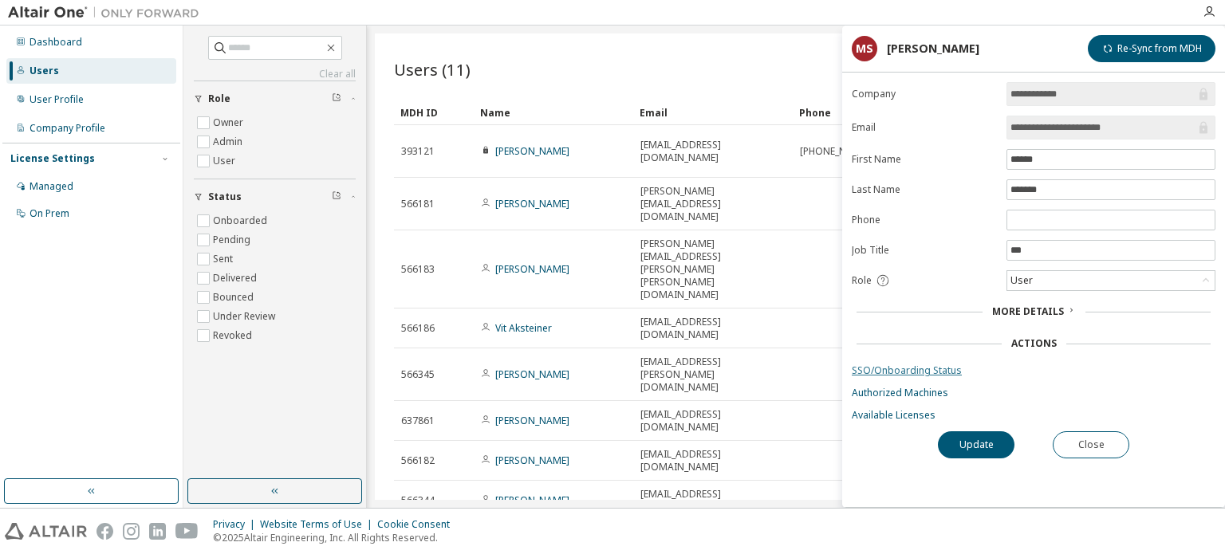
click at [895, 368] on link "SSO/Onboarding Status" at bounding box center [1034, 371] width 364 height 13
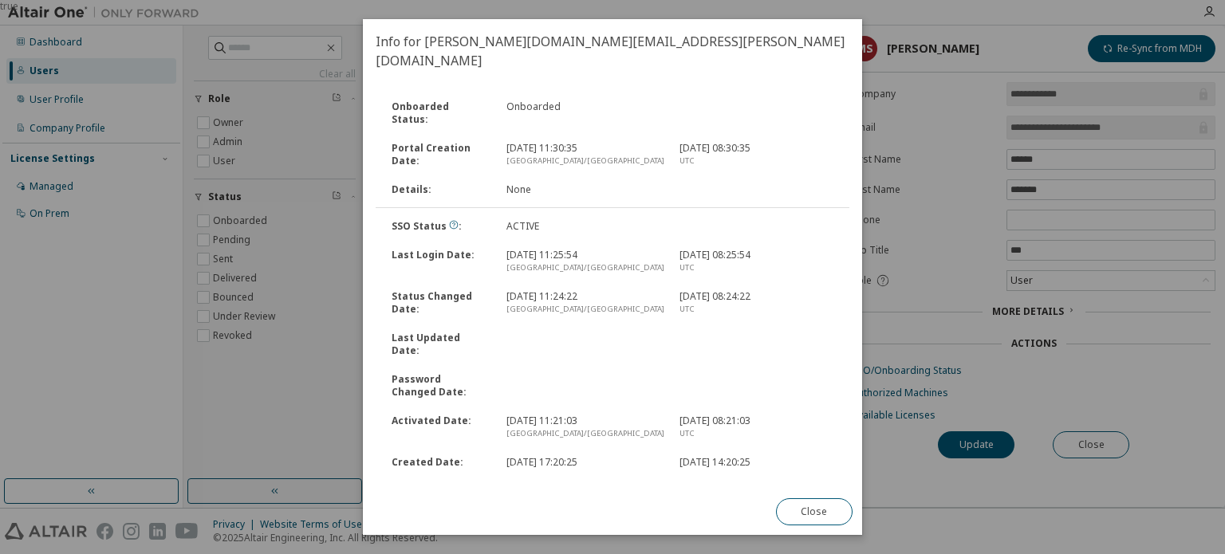
click at [402, 507] on link "Reset Password" at bounding box center [413, 514] width 74 height 14
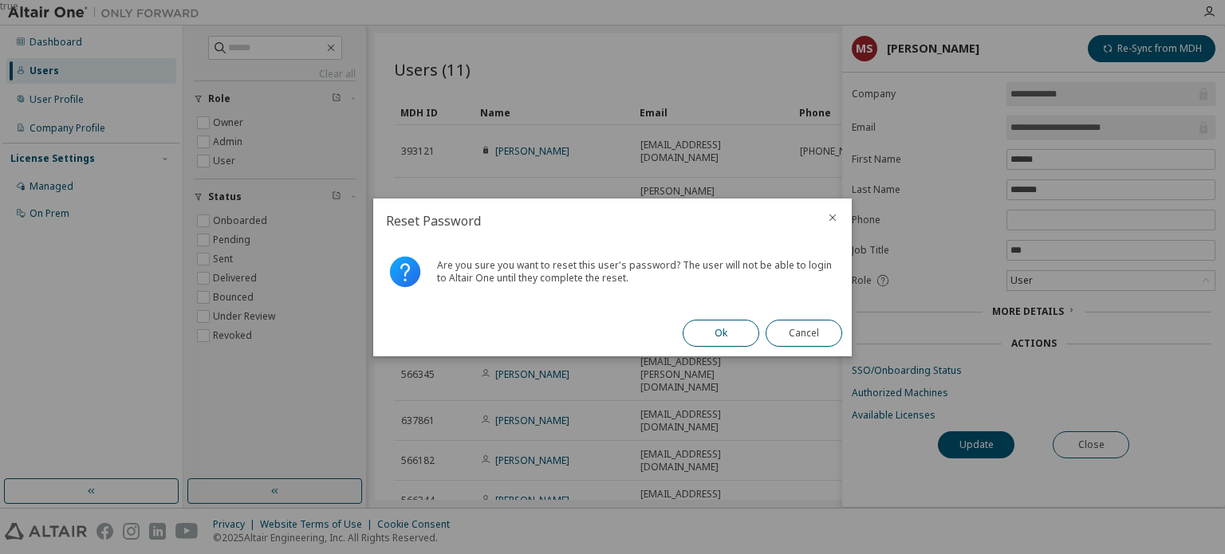
click at [727, 329] on button "Ok" at bounding box center [721, 333] width 77 height 27
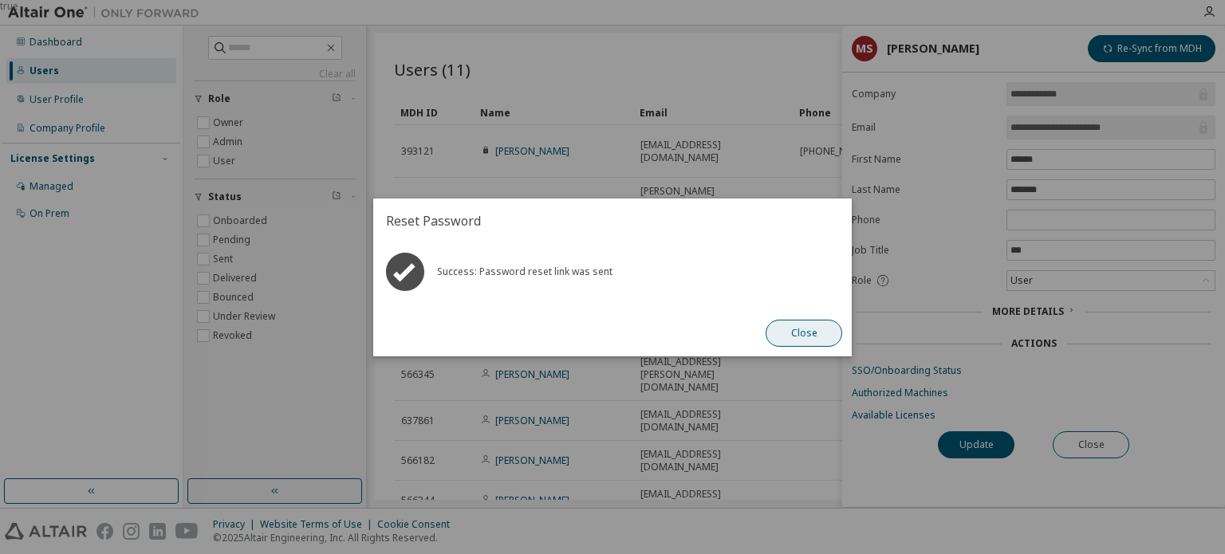
click at [796, 329] on button "Close" at bounding box center [804, 333] width 77 height 27
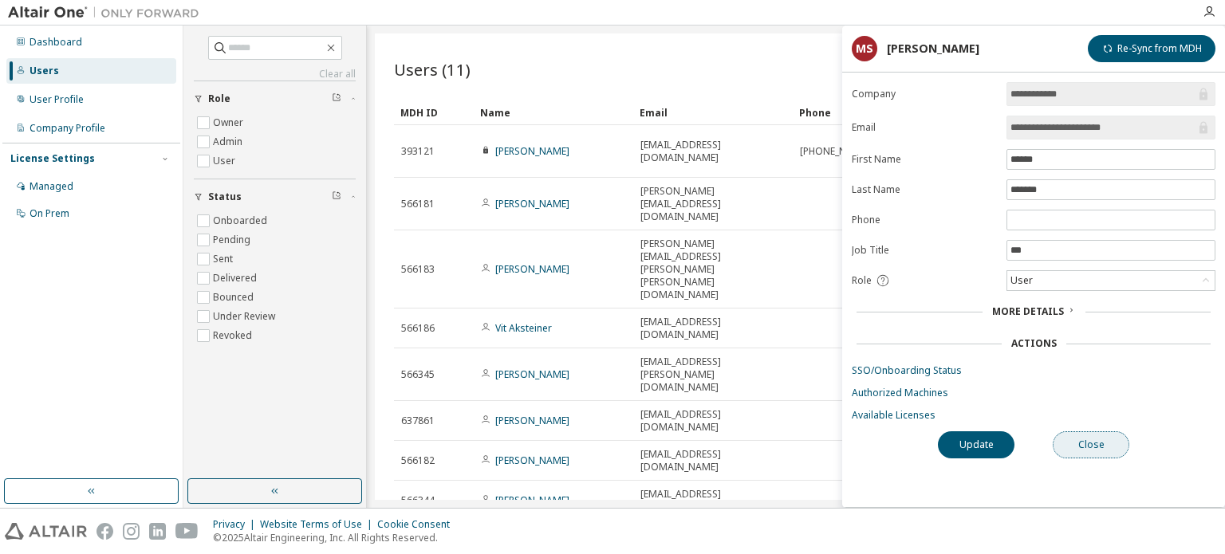
click at [1111, 440] on button "Close" at bounding box center [1091, 445] width 77 height 27
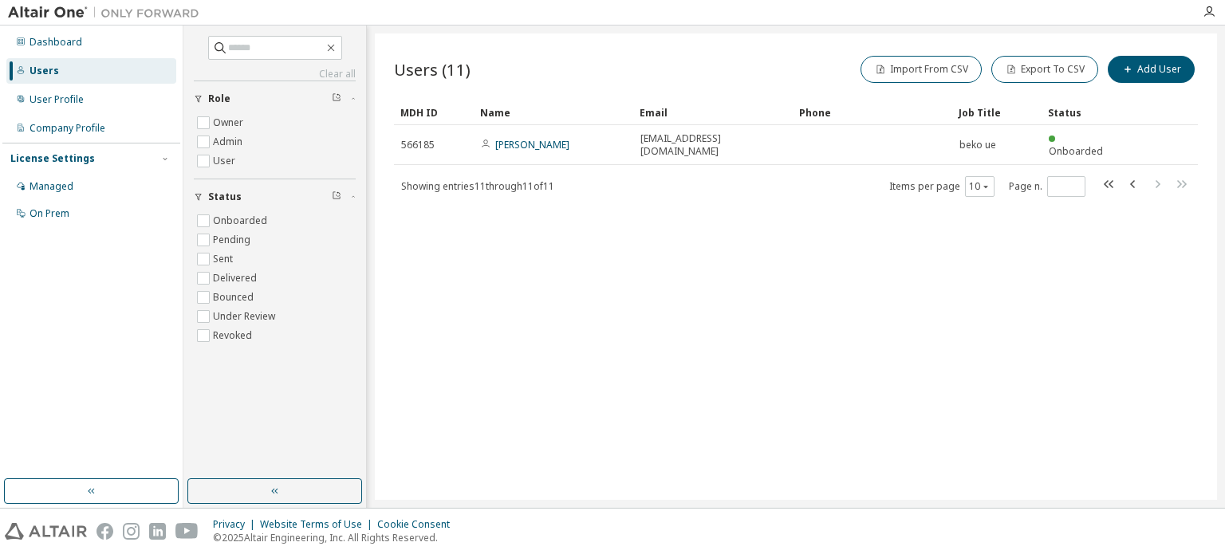
click at [801, 309] on div "Users (11) Import From CSV Export To CSV Add User Clear Load Save Save As Field…" at bounding box center [796, 267] width 842 height 467
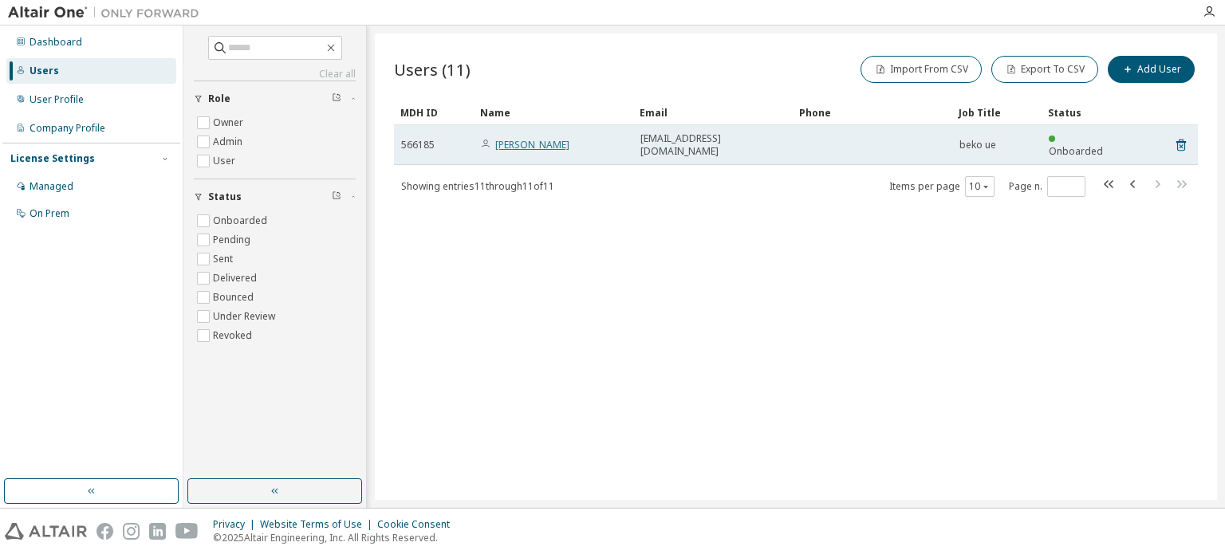
click at [566, 138] on link "[PERSON_NAME]" at bounding box center [532, 145] width 74 height 14
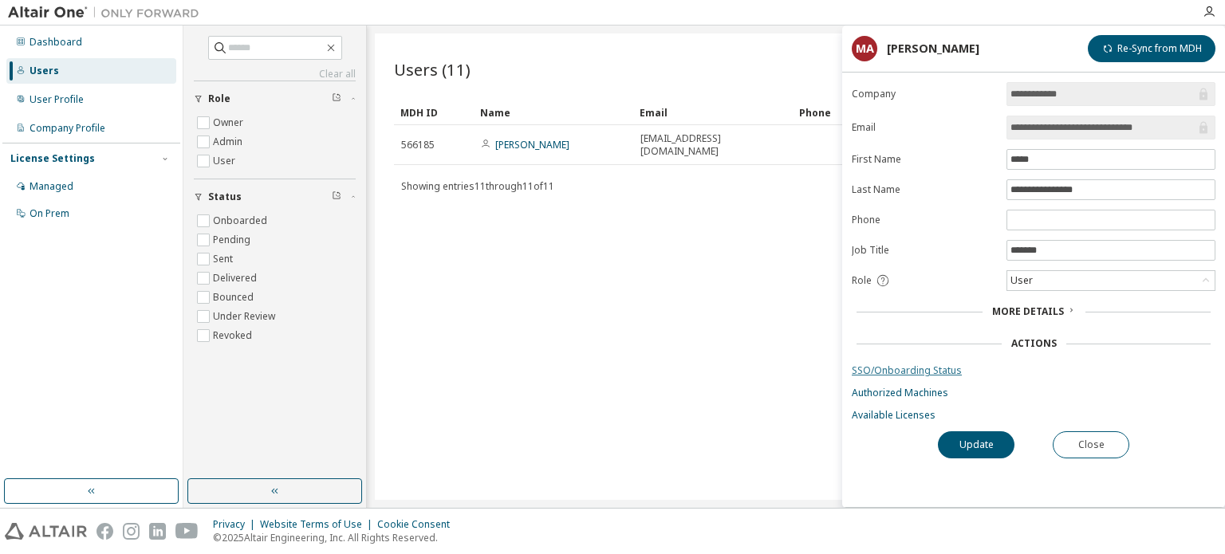
click at [884, 367] on link "SSO/Onboarding Status" at bounding box center [1034, 371] width 364 height 13
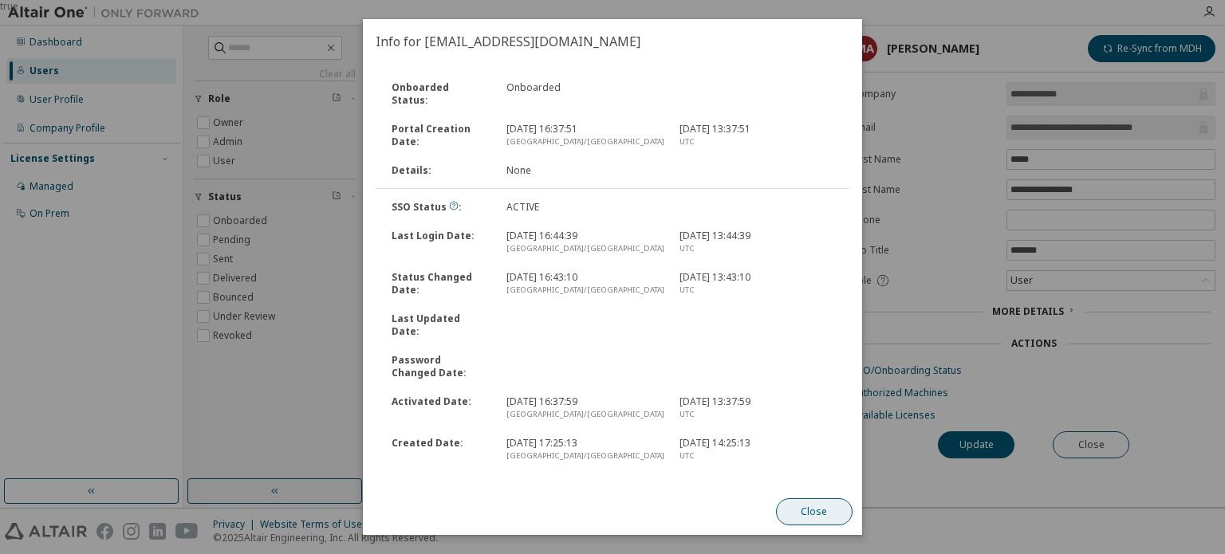
click at [801, 509] on button "Close" at bounding box center [814, 512] width 77 height 27
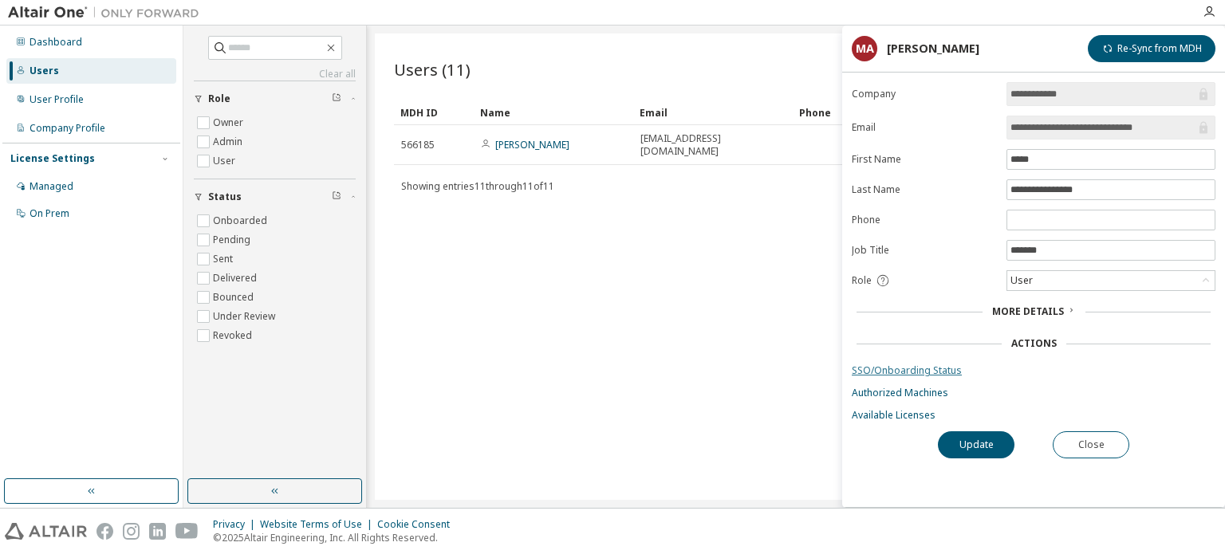
click at [891, 365] on link "SSO/Onboarding Status" at bounding box center [1034, 371] width 364 height 13
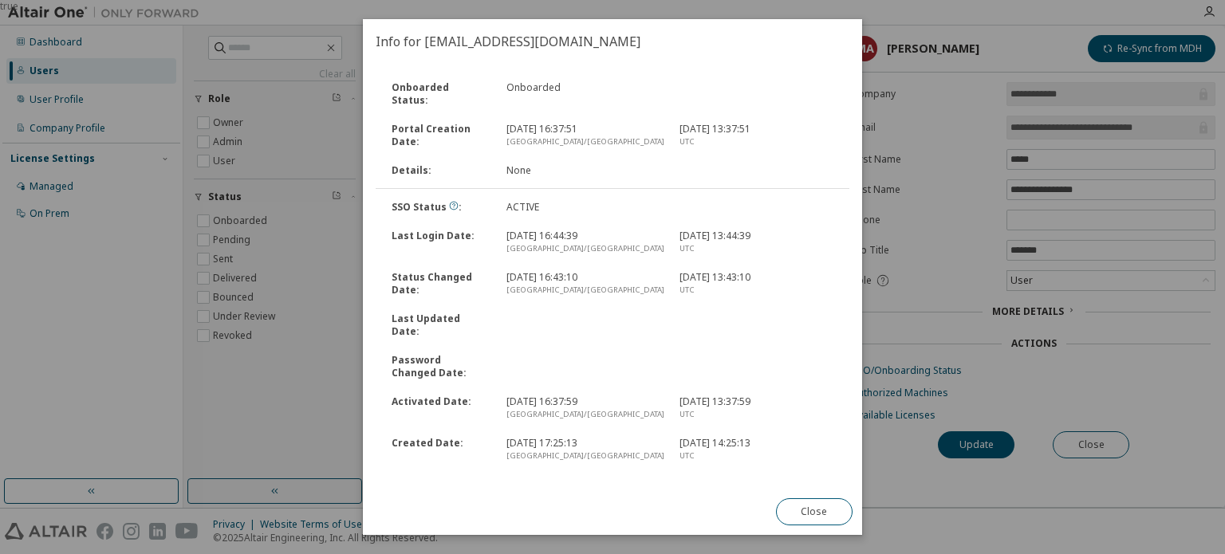
click at [537, 140] on div "Portal Creation Date : 1 Oct 2025, 16:37:51 Europe/Istanbul 1 Oct 2025, 13:37:5…" at bounding box center [612, 135] width 477 height 41
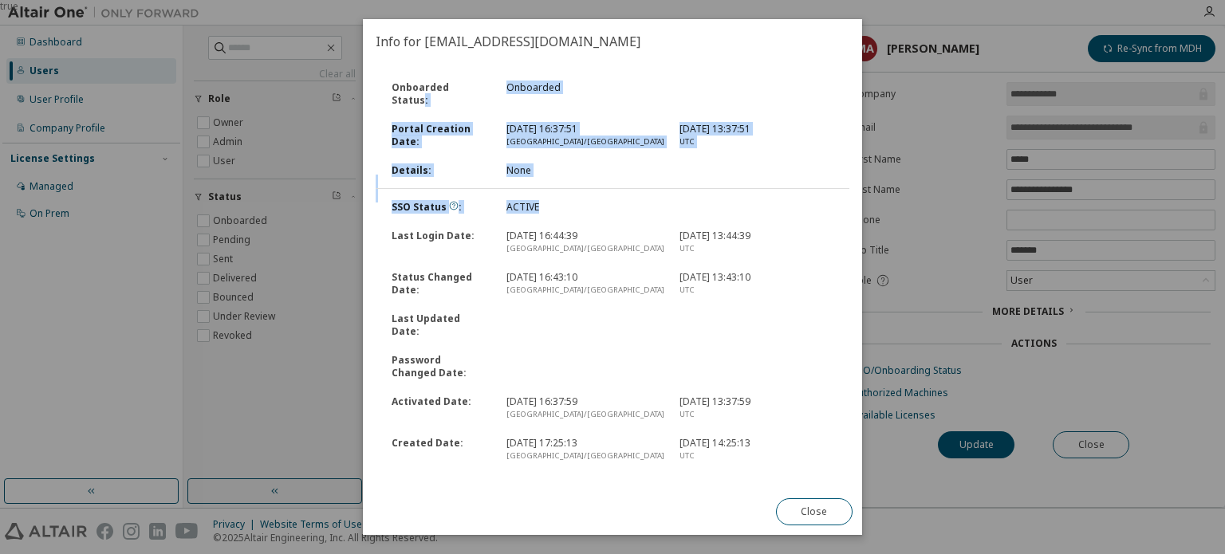
drag, startPoint x: 549, startPoint y: 198, endPoint x: 477, endPoint y: 89, distance: 130.8
click at [477, 89] on div "Onboarded Status : Onboarded Portal Creation Date : 1 Oct 2025, 16:37:51 Europe…" at bounding box center [613, 271] width 474 height 397
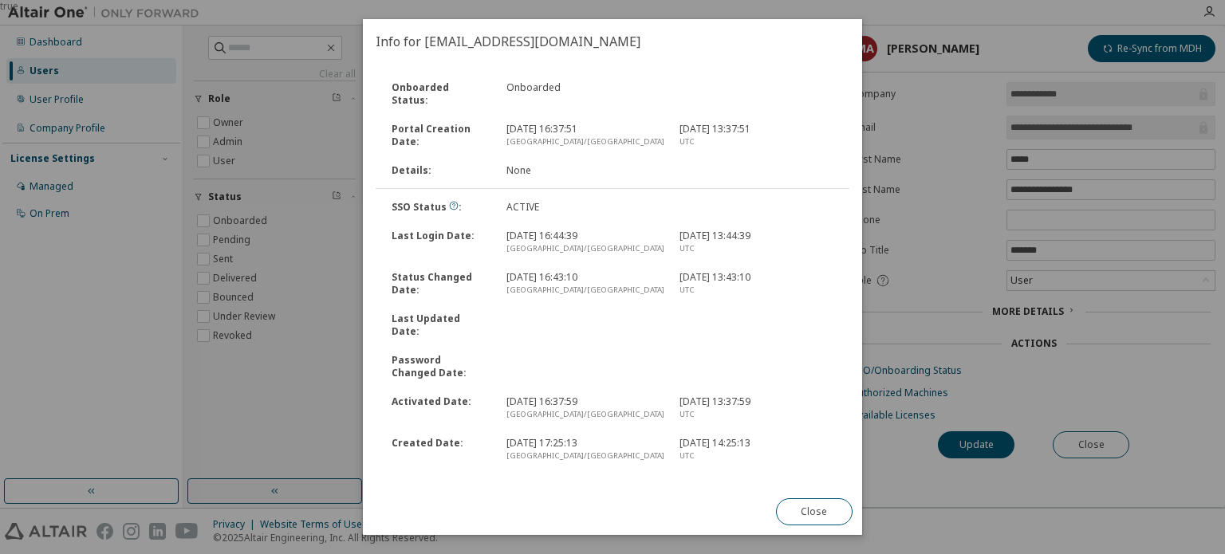
click at [720, 284] on div "UTC" at bounding box center [757, 290] width 154 height 13
click at [823, 506] on button "Close" at bounding box center [814, 512] width 77 height 27
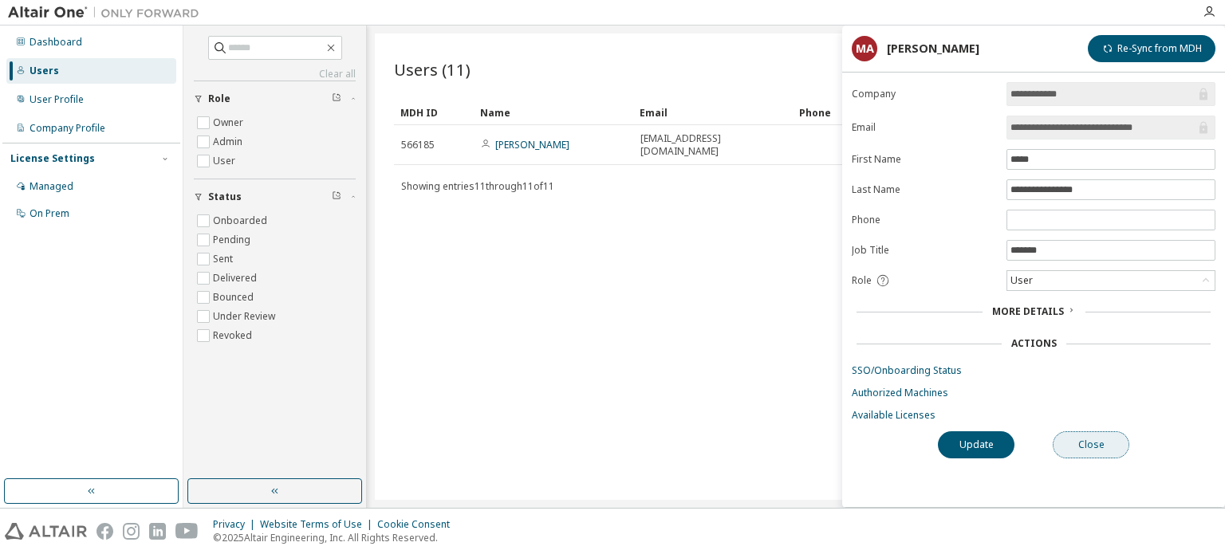
click at [1101, 441] on button "Close" at bounding box center [1091, 445] width 77 height 27
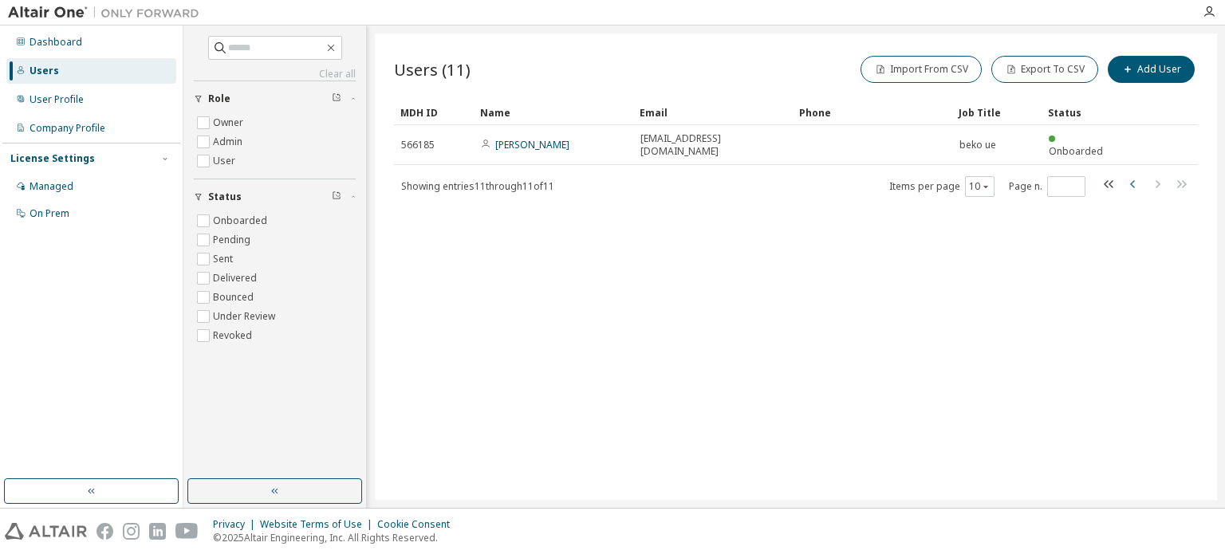
click at [1136, 175] on icon "button" at bounding box center [1133, 184] width 19 height 19
type input "*"
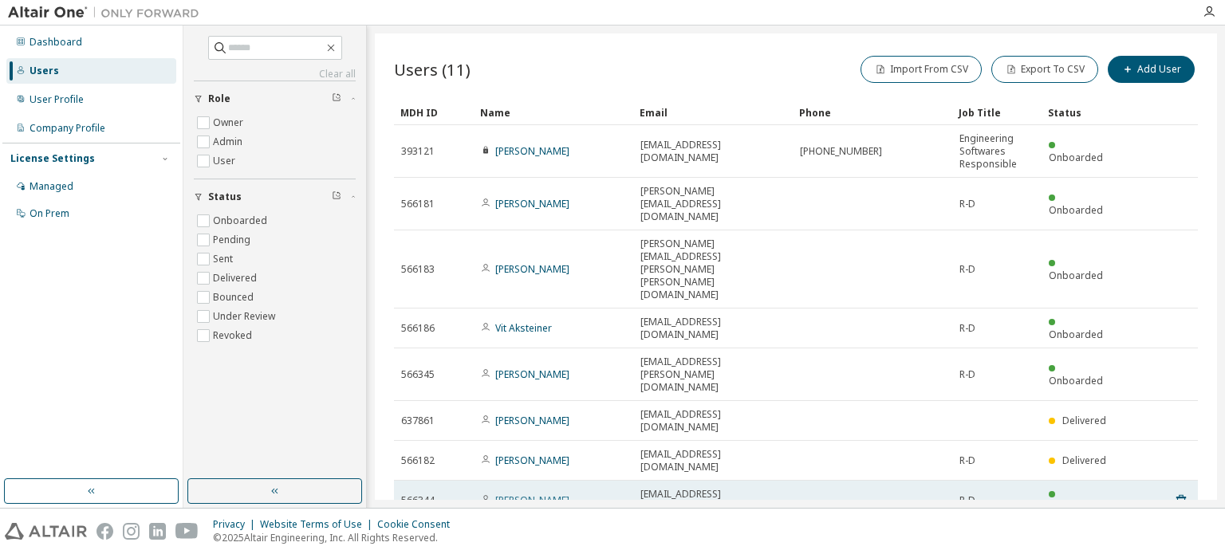
click at [527, 494] on link "[PERSON_NAME]" at bounding box center [532, 501] width 74 height 14
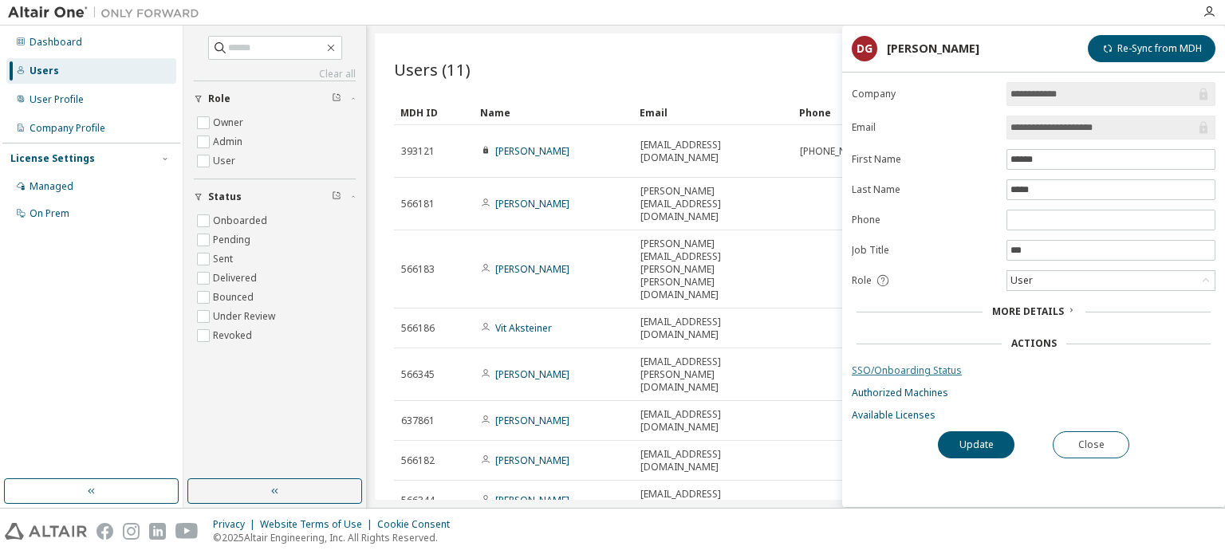
click at [892, 369] on link "SSO/Onboarding Status" at bounding box center [1034, 371] width 364 height 13
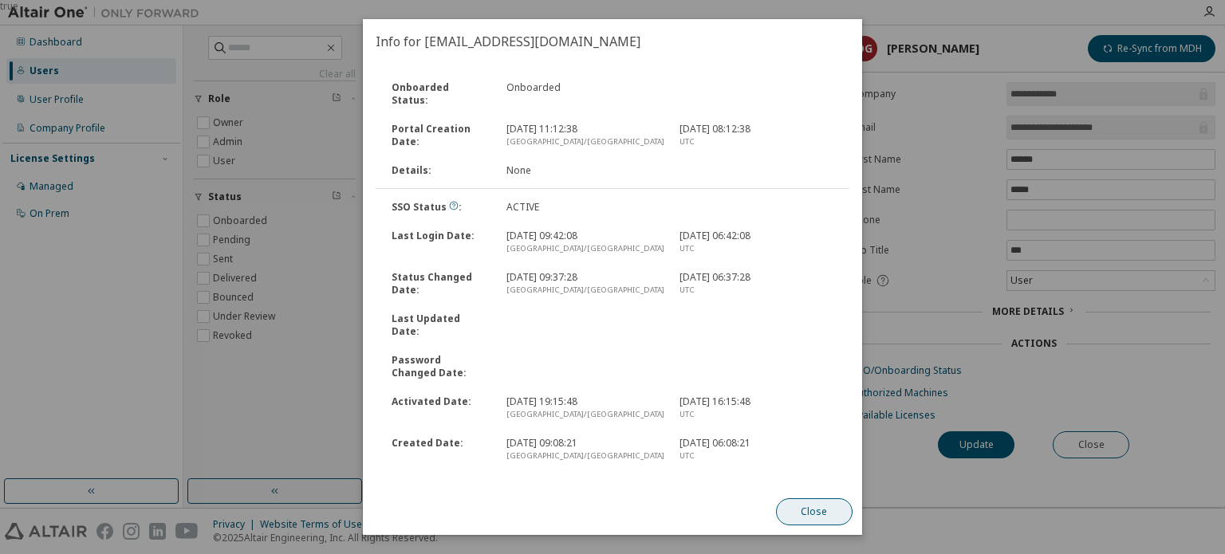
click at [817, 519] on button "Close" at bounding box center [814, 512] width 77 height 27
